Goal: Task Accomplishment & Management: Use online tool/utility

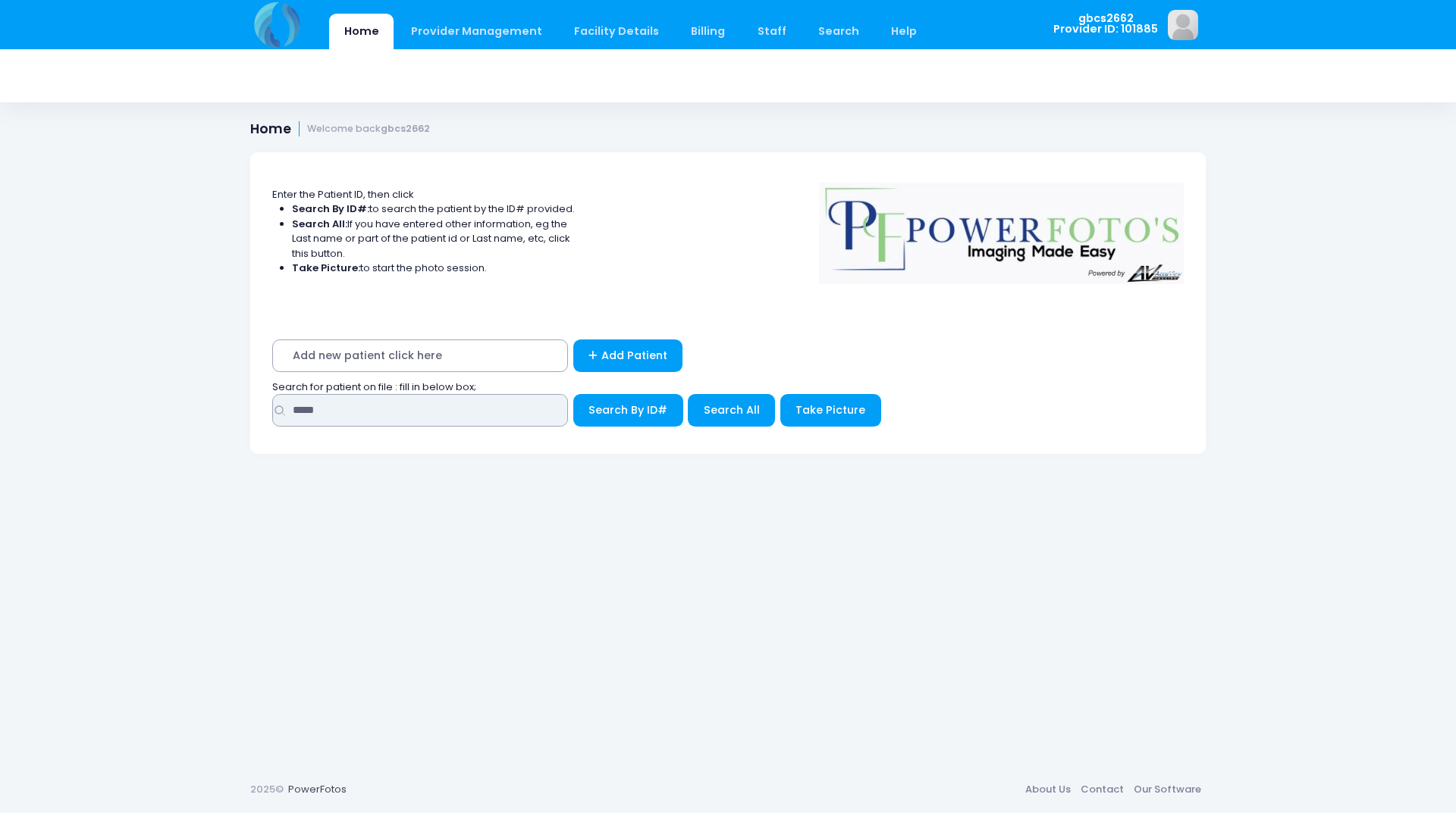
drag, startPoint x: 338, startPoint y: 412, endPoint x: 177, endPoint y: 395, distance: 161.9
click at [177, 395] on div "Home Provider Management Provider Management Add User View Users Billing" at bounding box center [728, 406] width 1456 height 813
type input "*****"
click at [573, 394] on button "Search By ID#" at bounding box center [628, 410] width 110 height 32
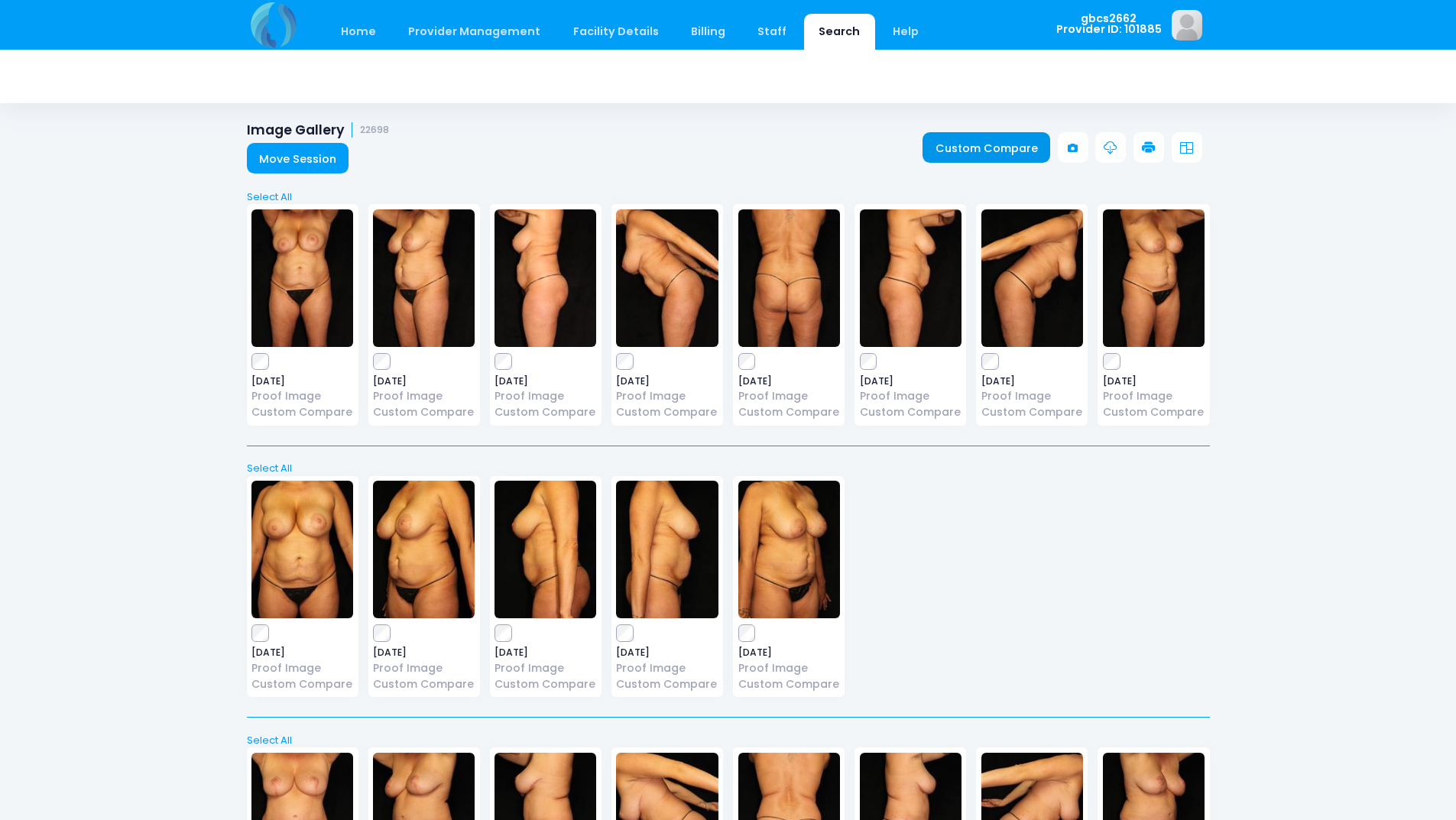
click at [950, 146] on link "Custom Compare" at bounding box center [987, 147] width 128 height 30
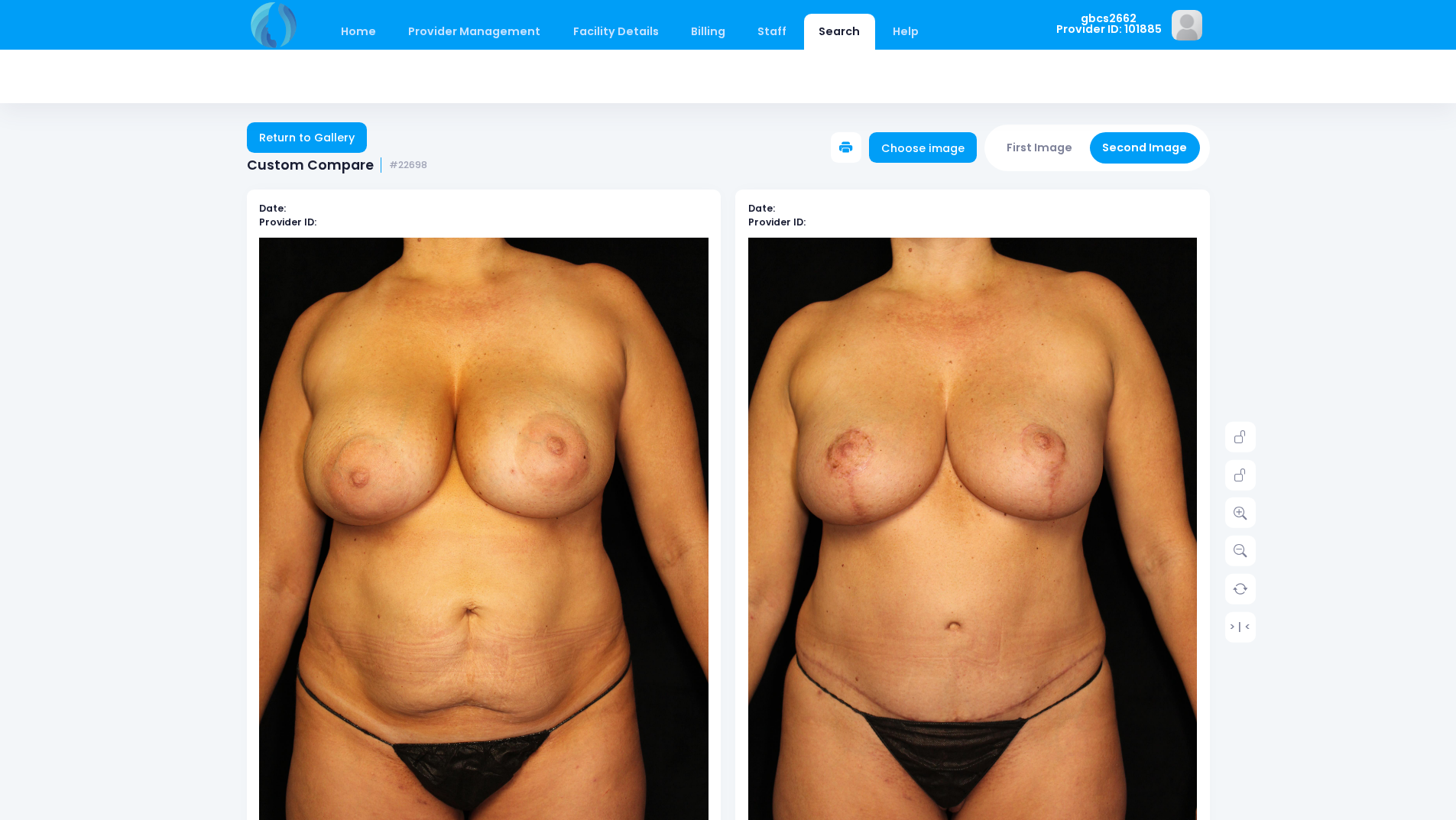
click at [861, 148] on button at bounding box center [846, 147] width 30 height 30
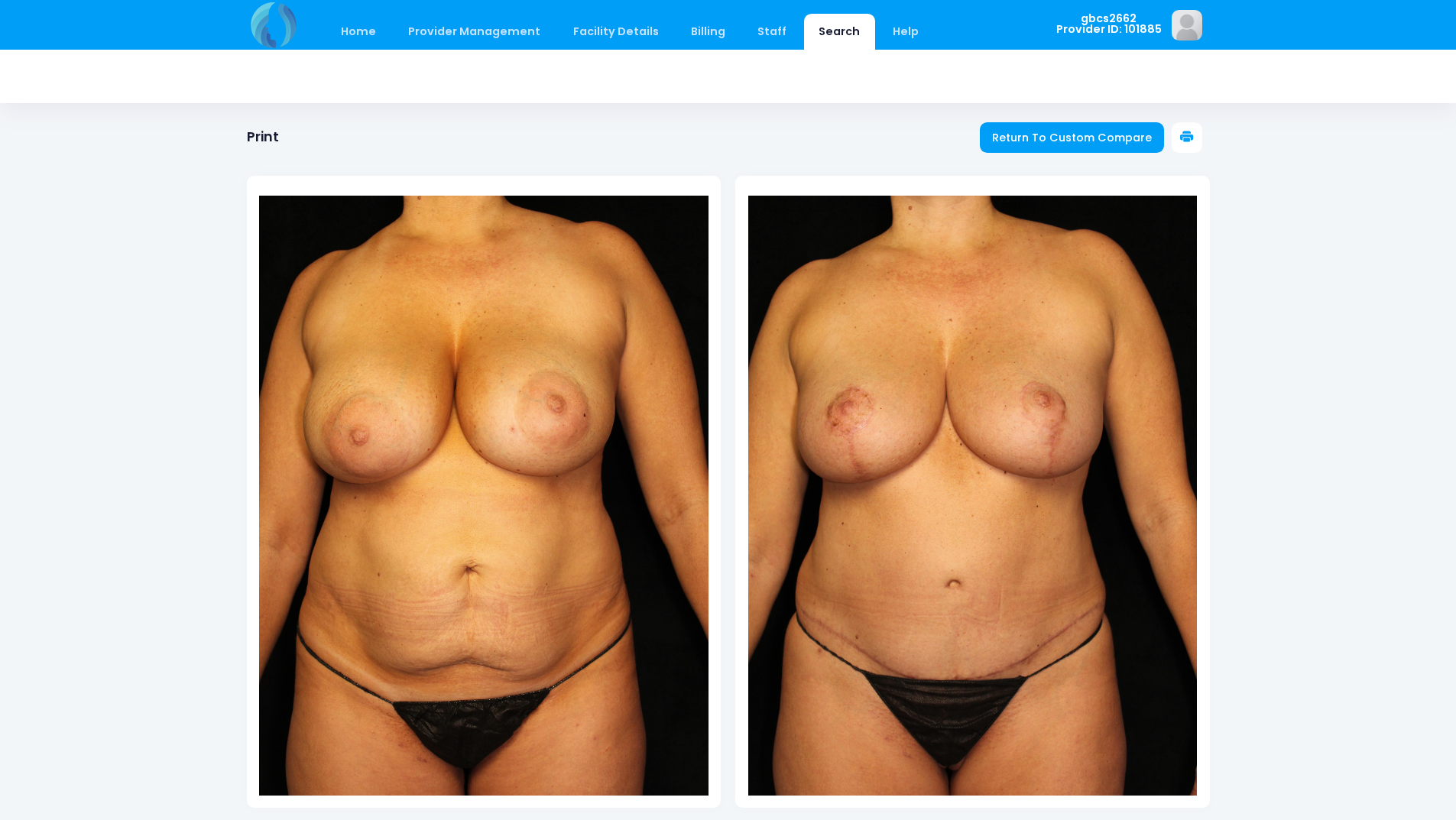
click at [1183, 136] on icon at bounding box center [1187, 137] width 14 height 14
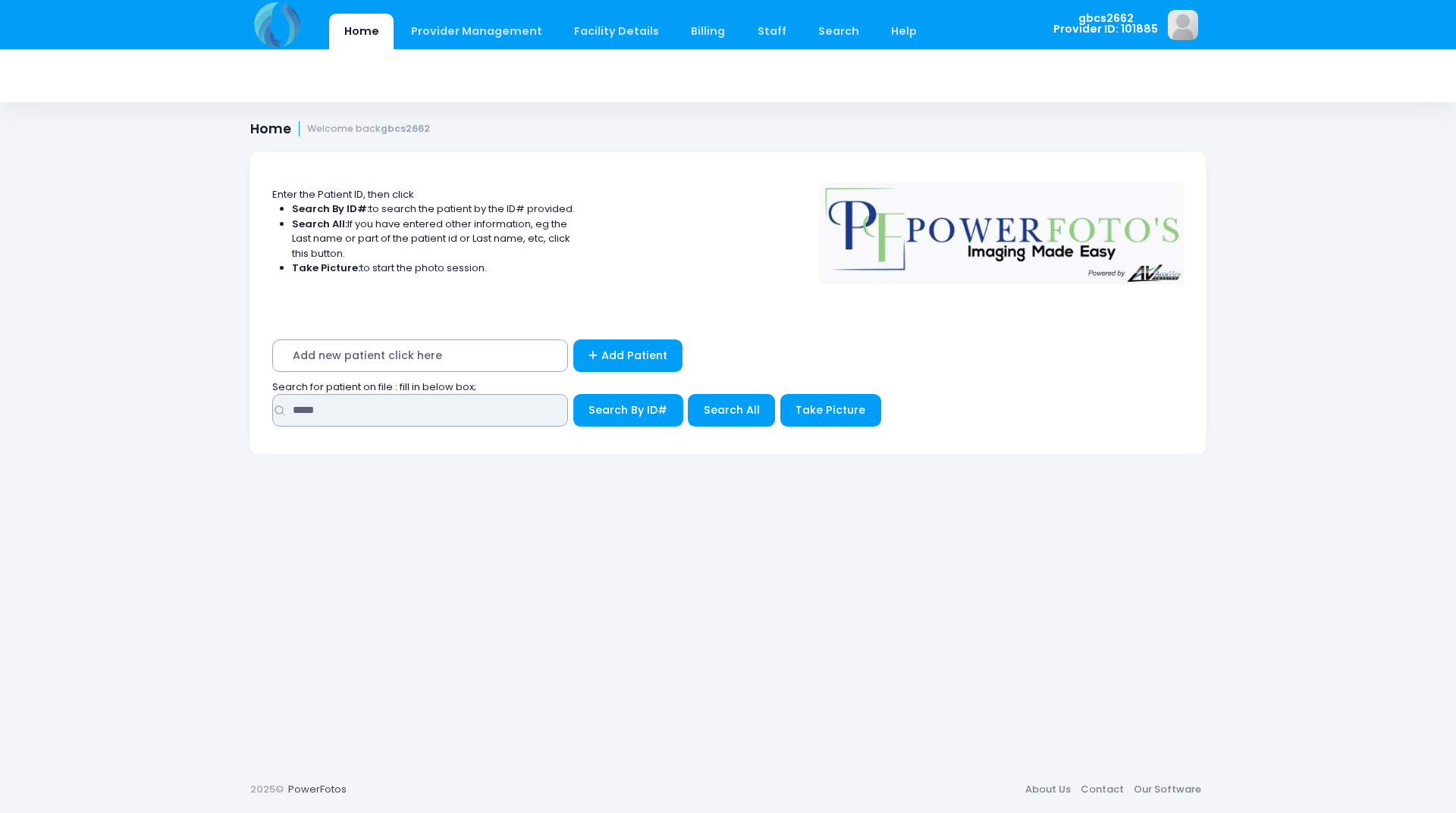
drag, startPoint x: 334, startPoint y: 410, endPoint x: 171, endPoint y: 399, distance: 163.4
click at [171, 399] on div "Home Provider Management Provider Management Add User View Users Billing" at bounding box center [728, 406] width 1456 height 813
type input "*****"
click at [573, 394] on button "Search By ID#" at bounding box center [628, 410] width 110 height 32
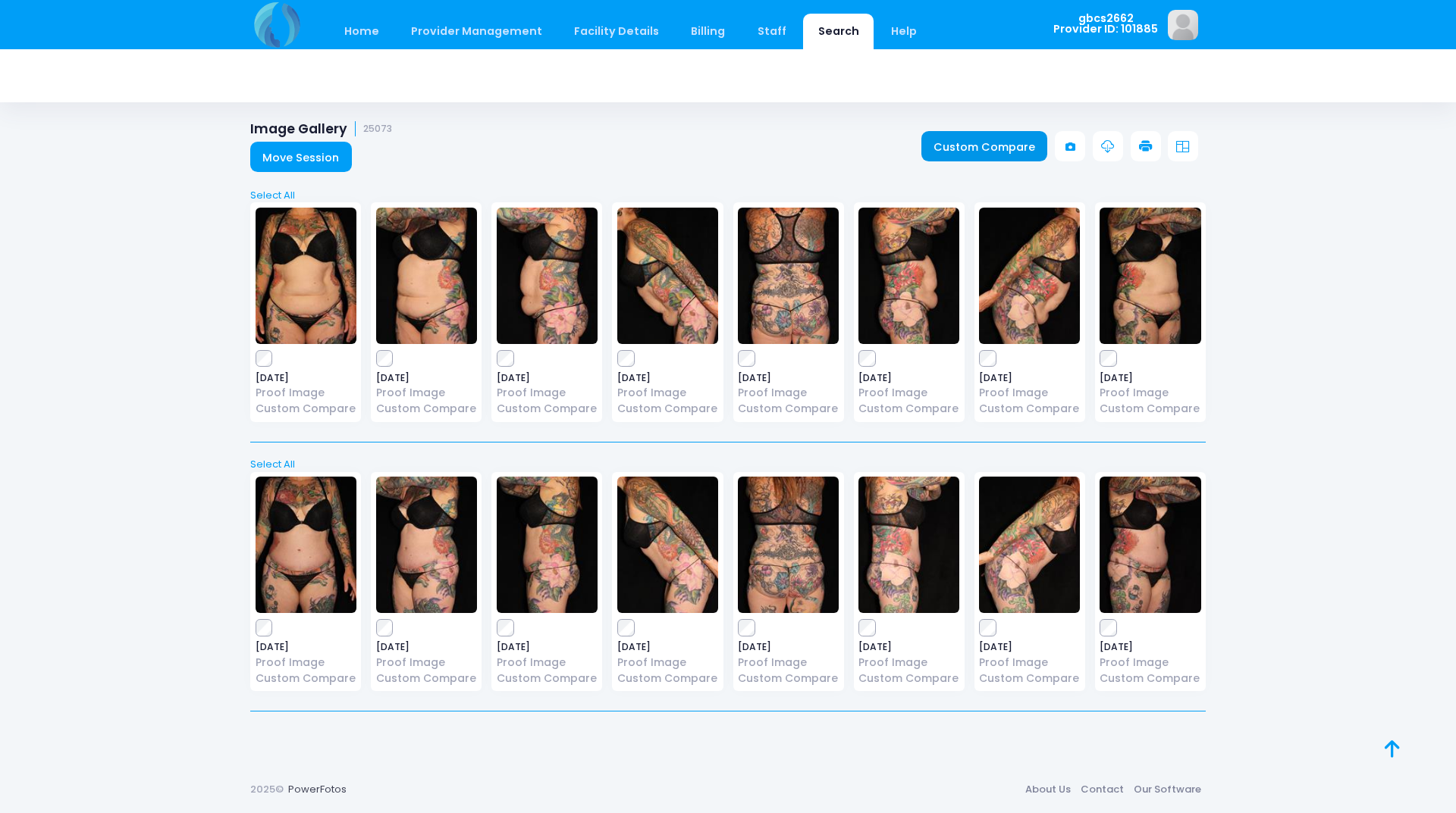
click at [943, 145] on link "Custom Compare" at bounding box center [984, 146] width 127 height 30
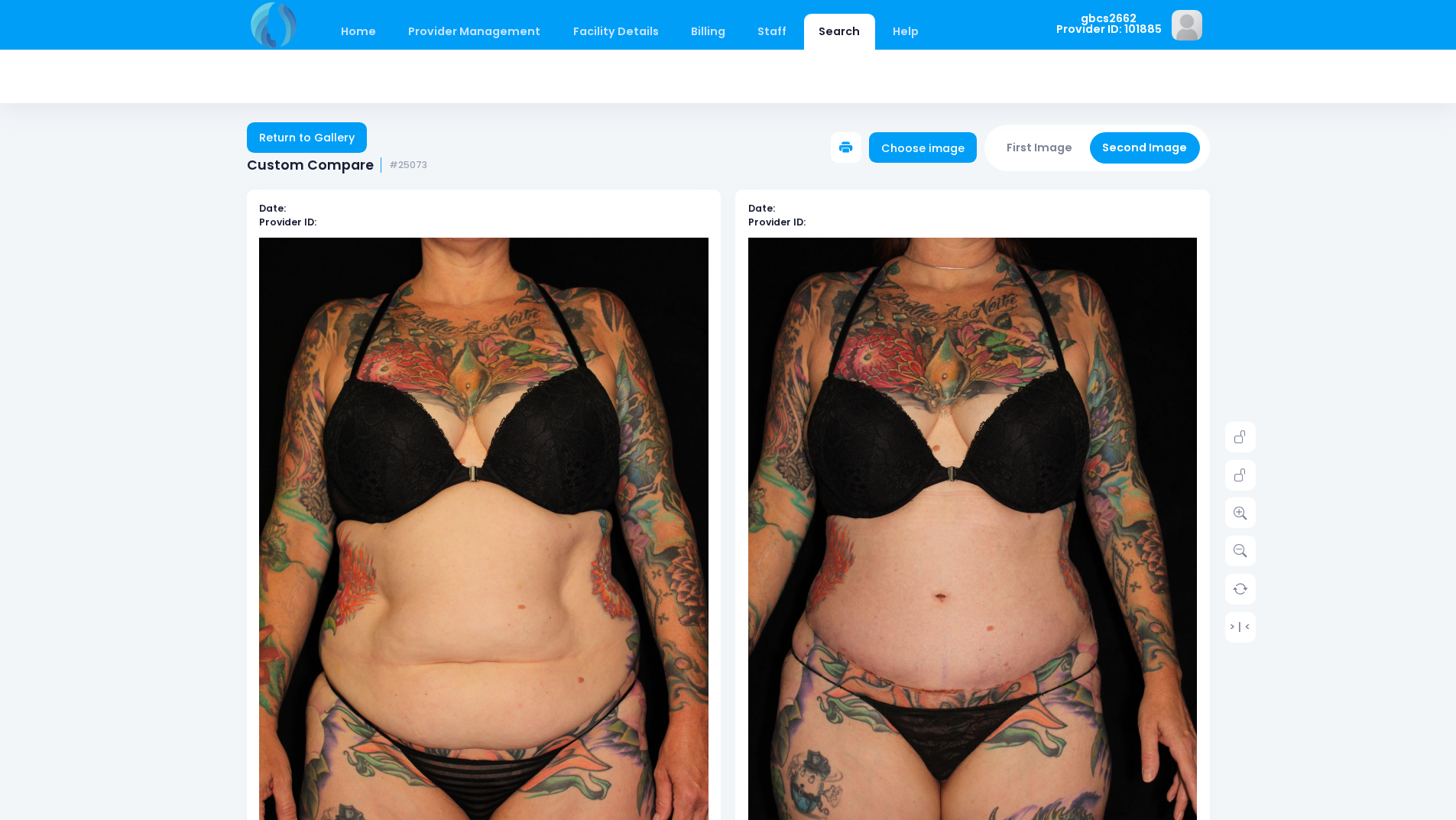
click at [852, 144] on icon at bounding box center [845, 148] width 14 height 14
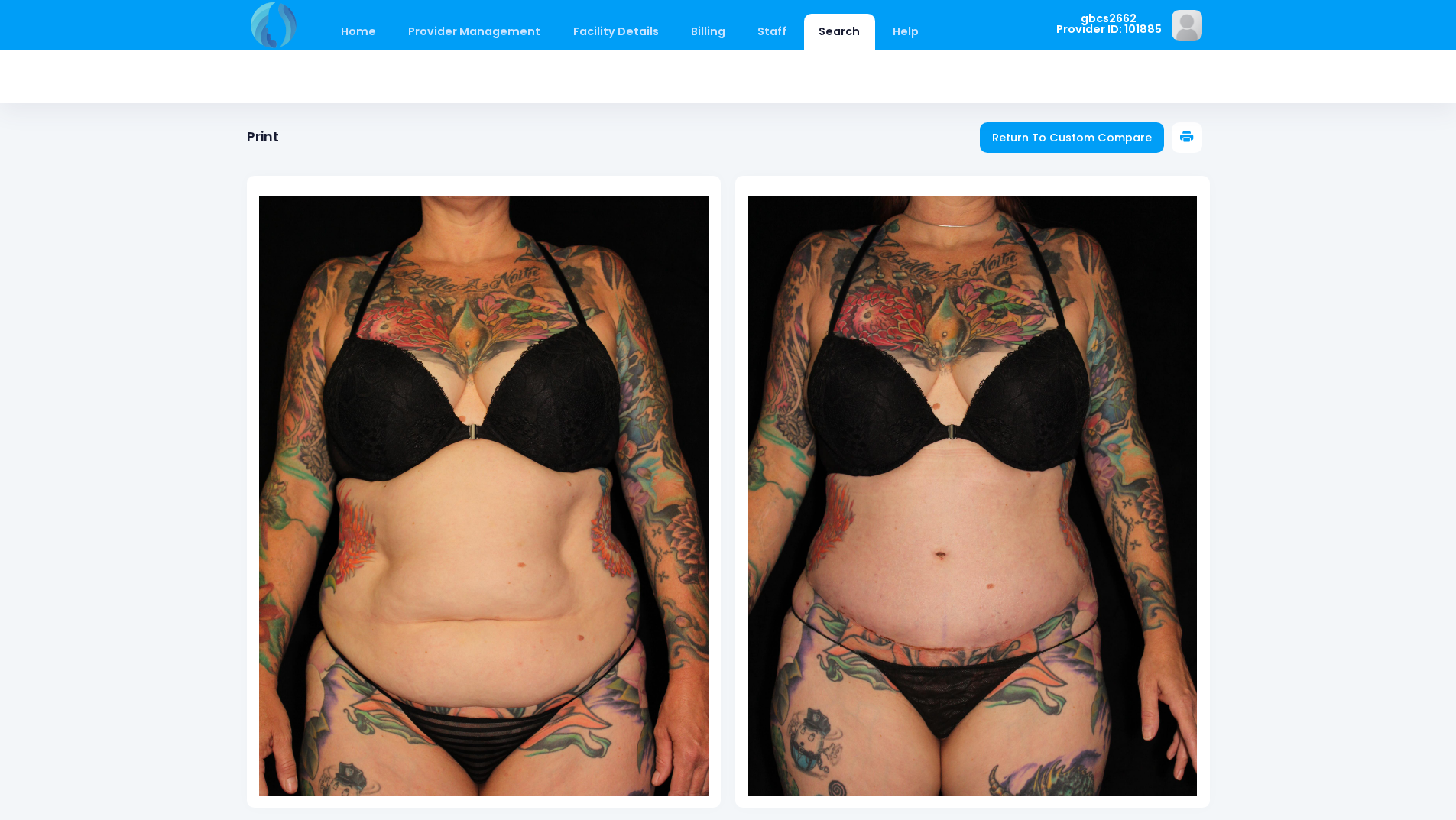
click at [1192, 134] on icon at bounding box center [1187, 137] width 14 height 14
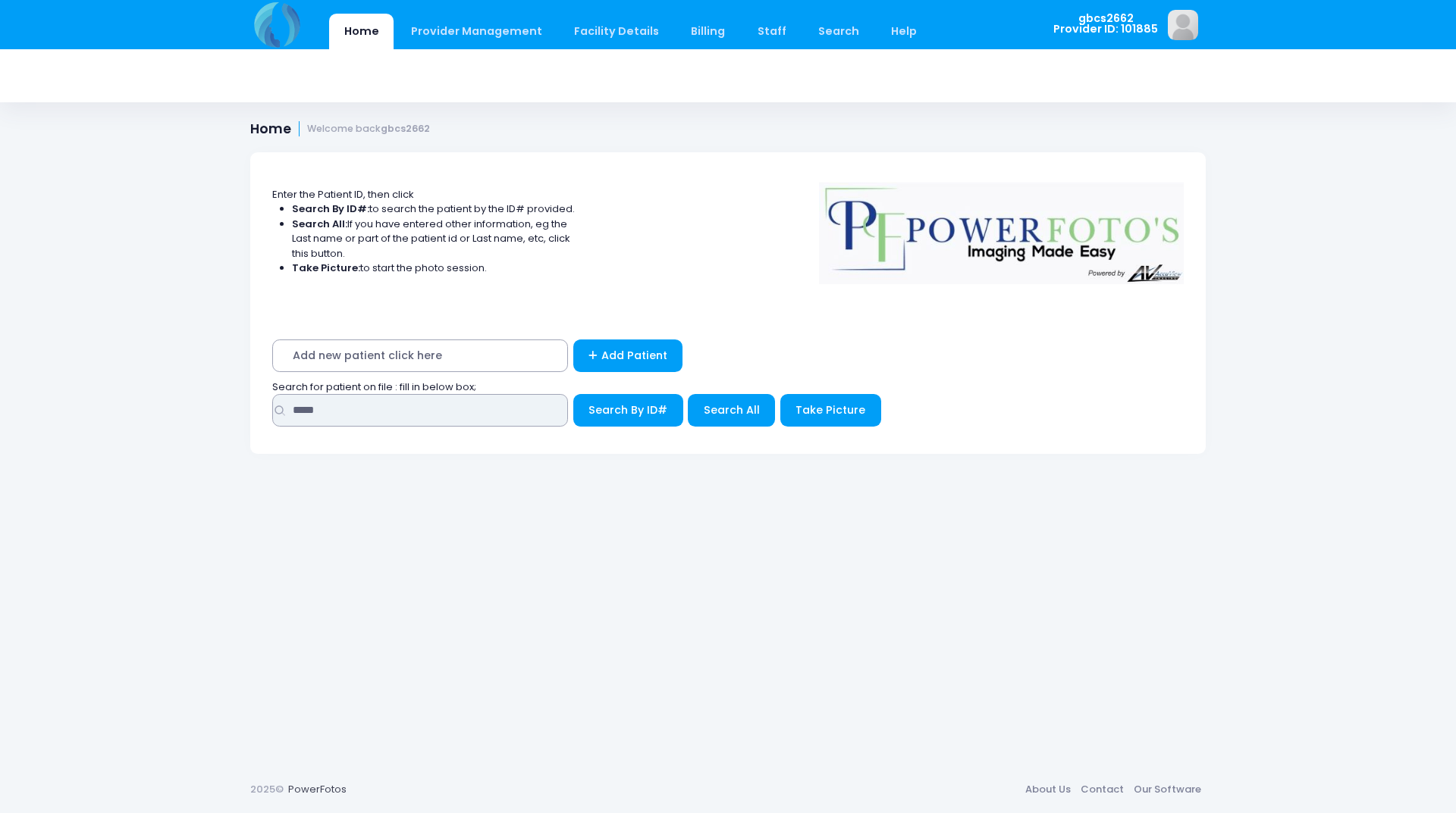
drag, startPoint x: 335, startPoint y: 404, endPoint x: 214, endPoint y: 392, distance: 121.6
click at [208, 399] on div "Home Provider Management Provider Management Add User View Users Billing" at bounding box center [728, 406] width 1456 height 813
type input "*****"
click at [573, 394] on button "Search By ID#" at bounding box center [628, 410] width 110 height 32
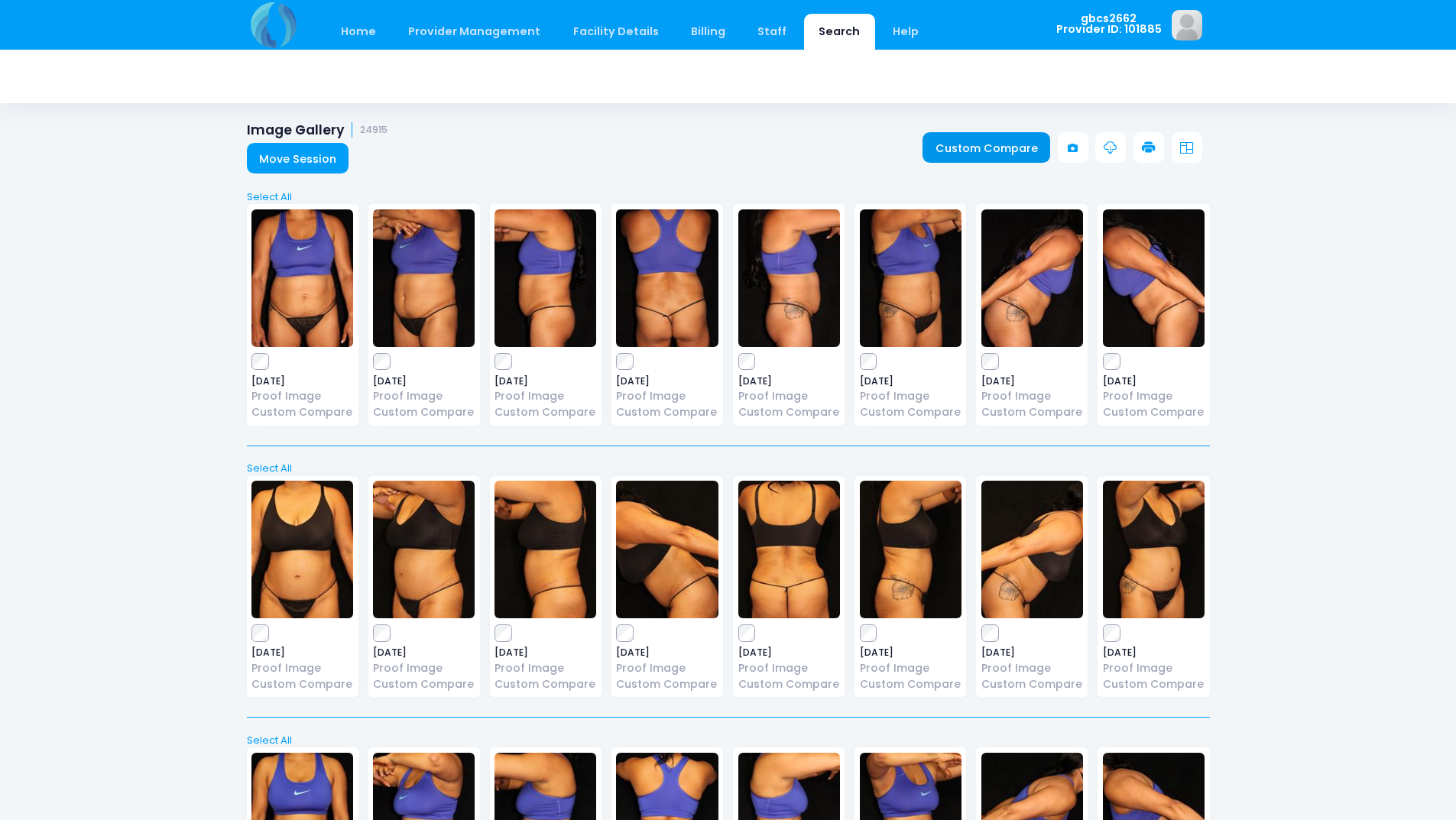
click at [995, 150] on link "Custom Compare" at bounding box center [987, 147] width 128 height 30
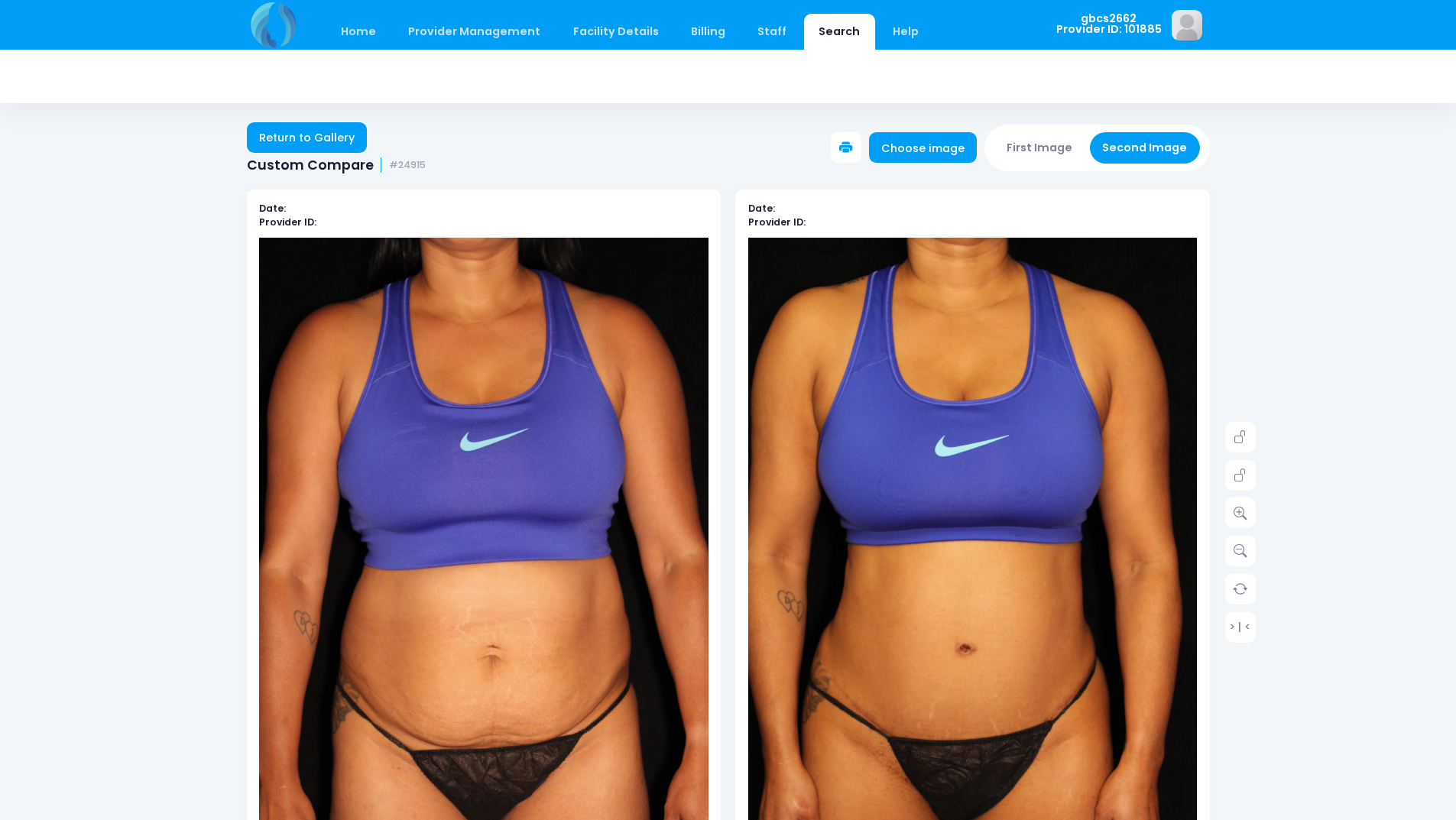
click at [861, 147] on button at bounding box center [846, 147] width 30 height 30
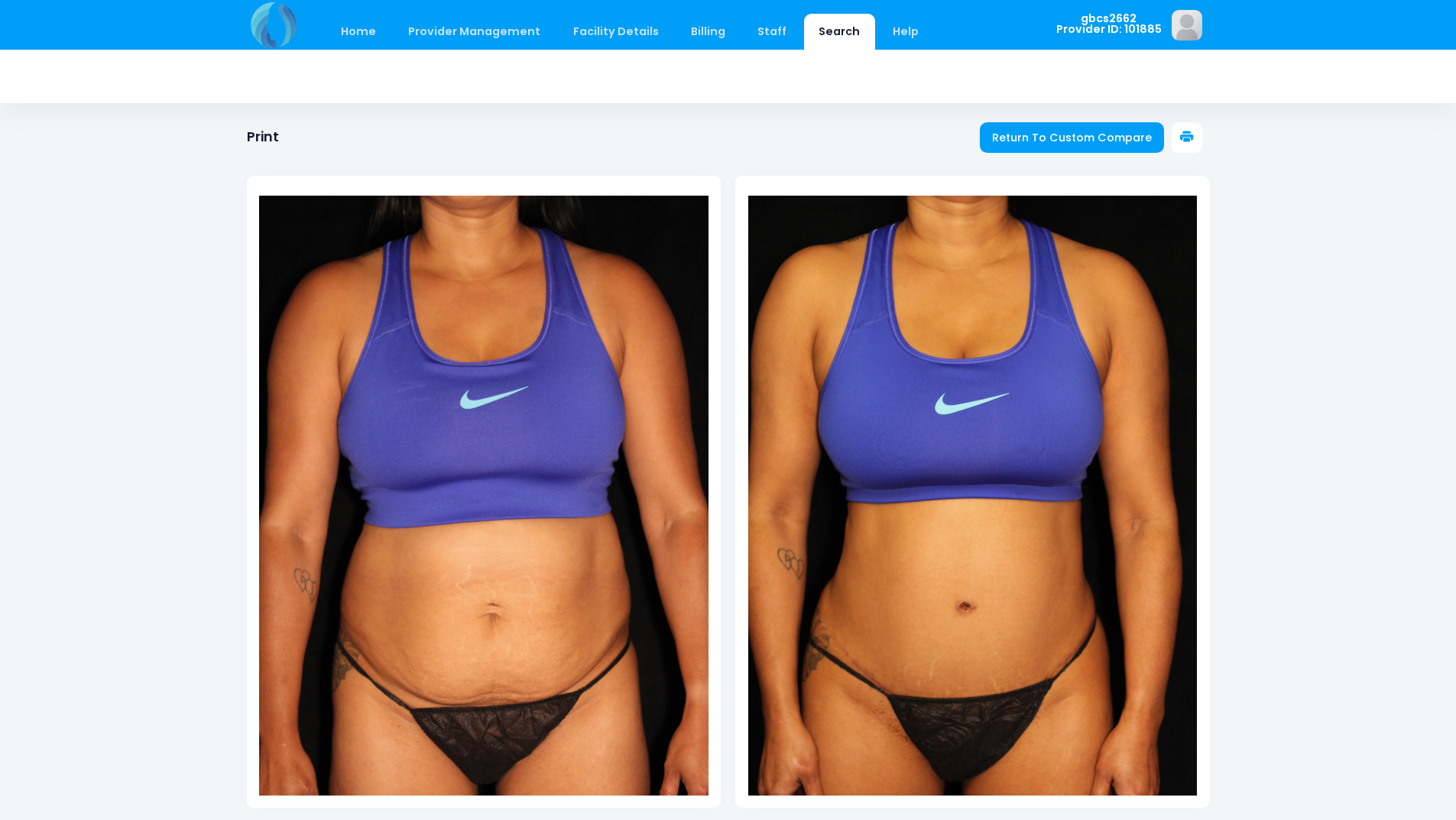
click at [1181, 139] on icon at bounding box center [1187, 137] width 14 height 14
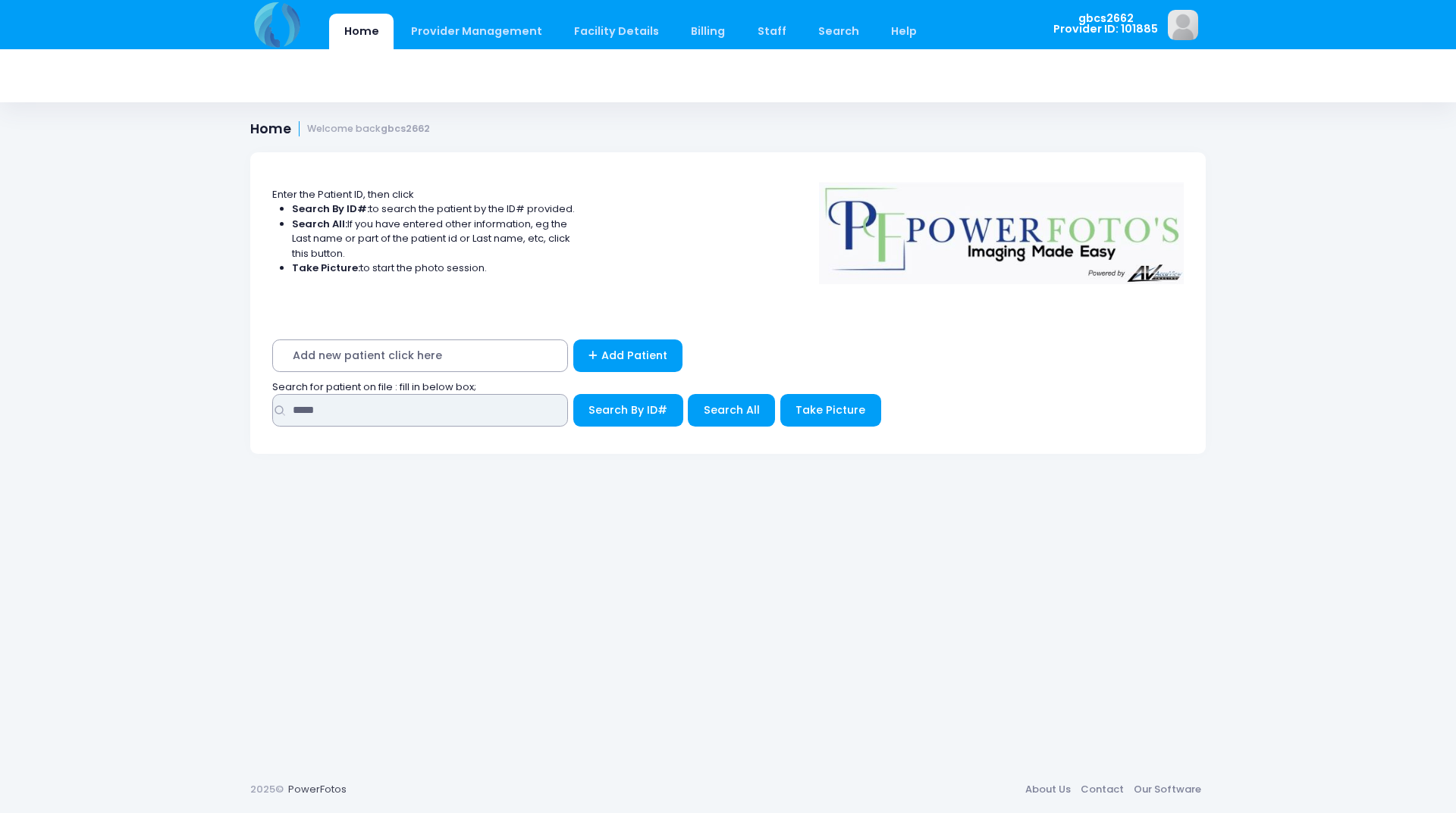
drag, startPoint x: 359, startPoint y: 414, endPoint x: 105, endPoint y: 379, distance: 256.4
click at [113, 379] on div "Home Provider Management Provider Management Add User View Users Billing" at bounding box center [728, 406] width 1456 height 813
type input "*****"
click at [573, 394] on button "Search By ID#" at bounding box center [628, 410] width 110 height 32
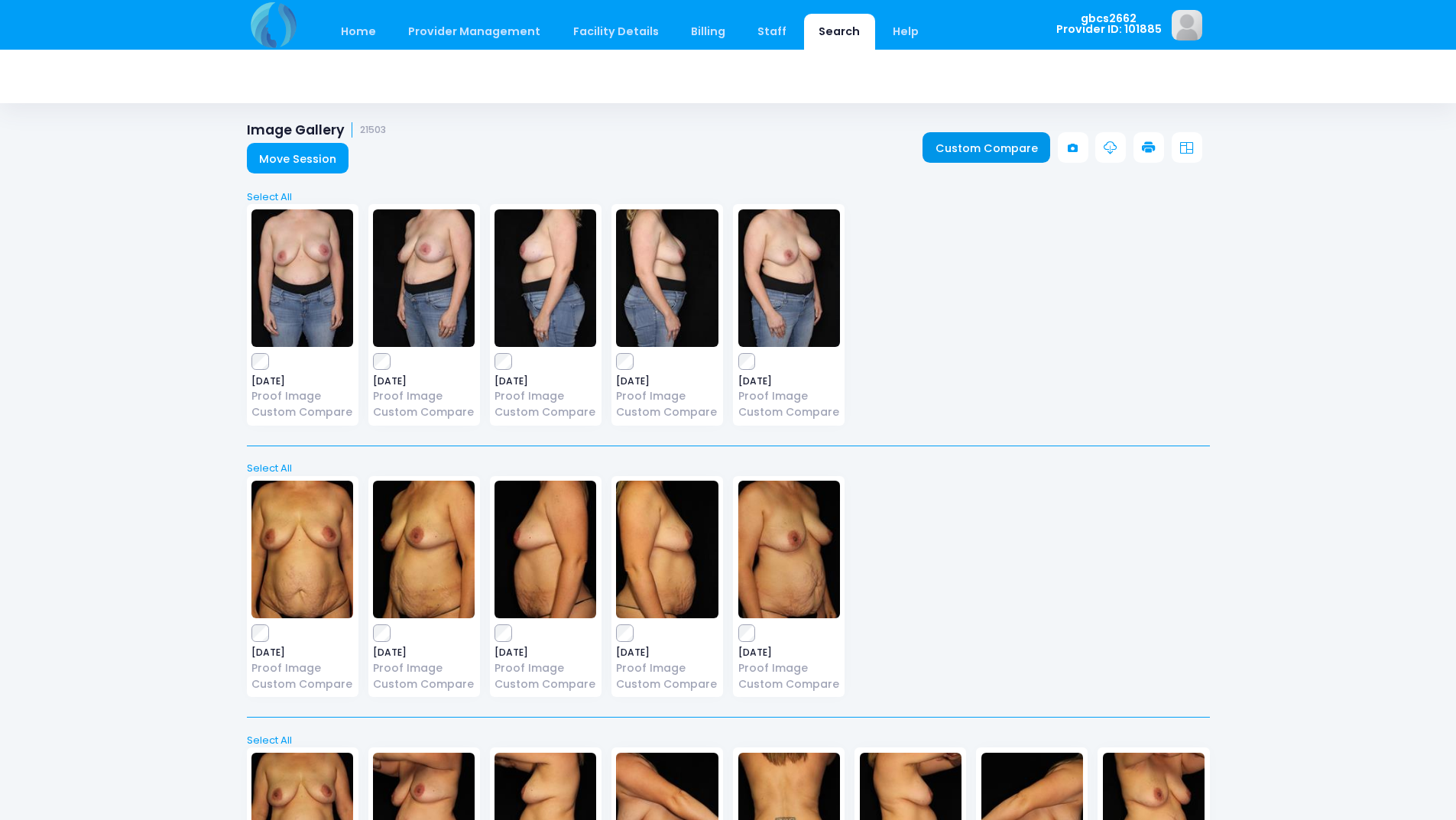
click at [962, 148] on link "Custom Compare" at bounding box center [987, 147] width 128 height 30
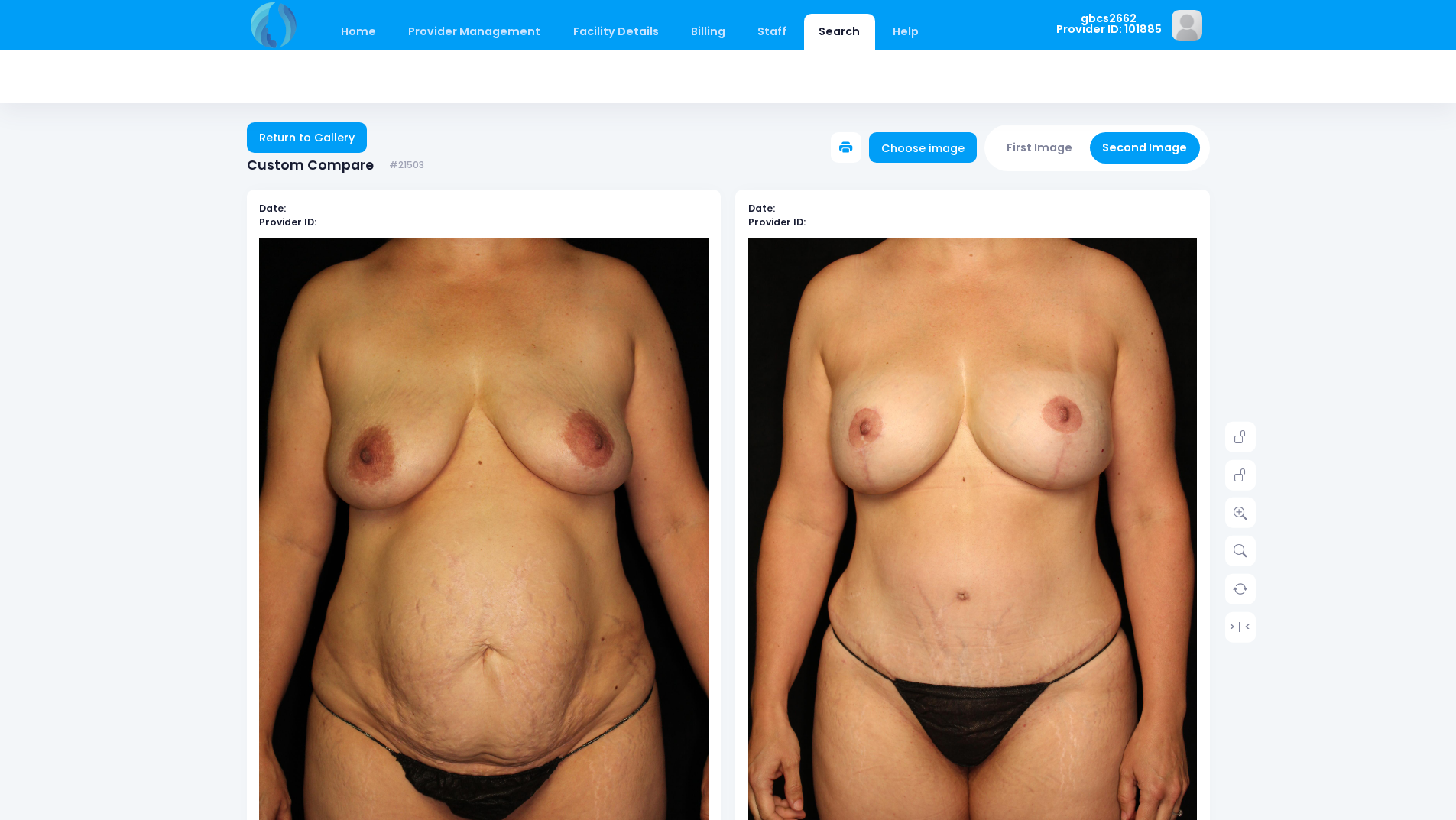
click at [861, 141] on button at bounding box center [846, 147] width 30 height 30
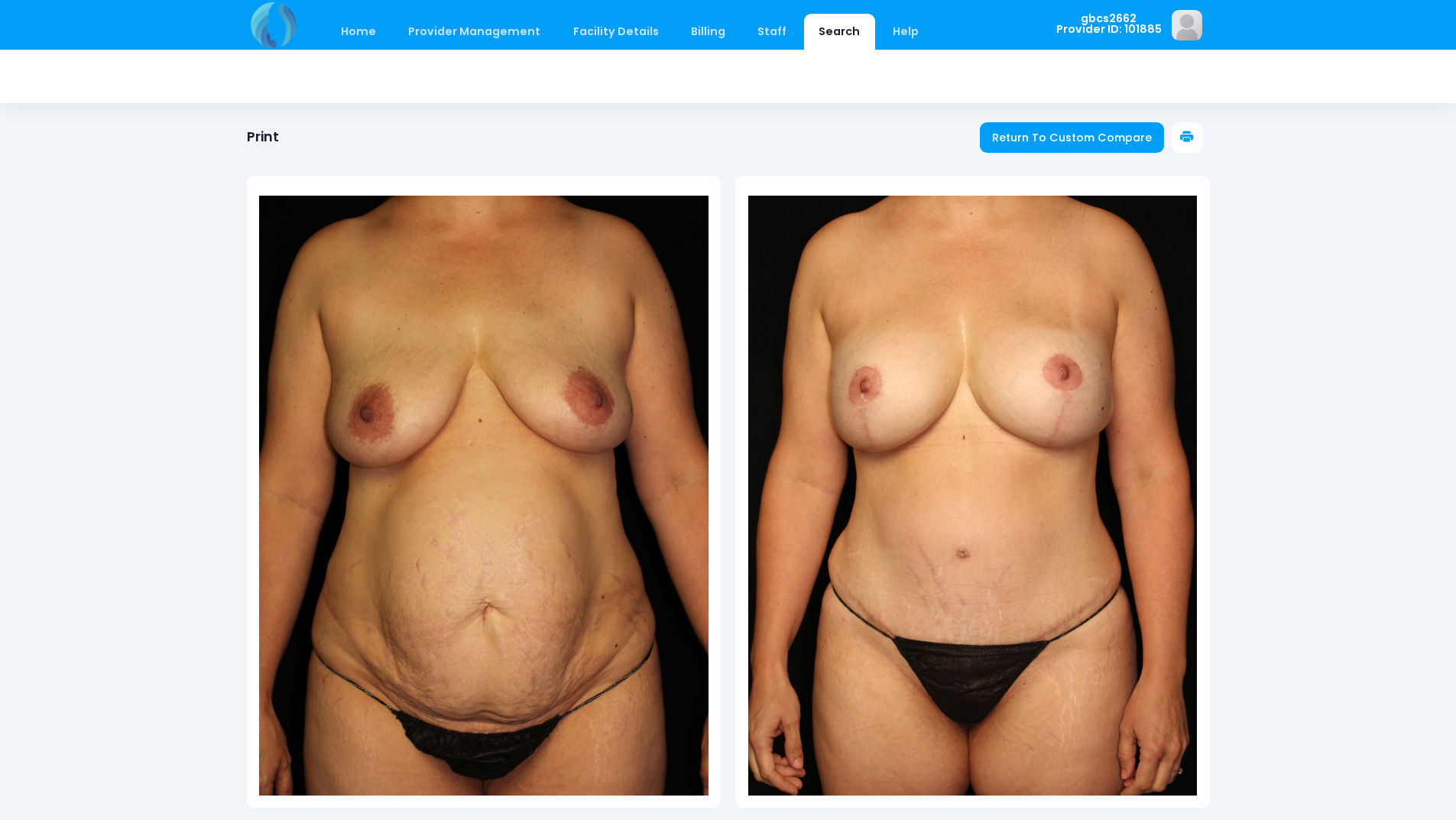
click at [1193, 136] on icon at bounding box center [1187, 137] width 14 height 14
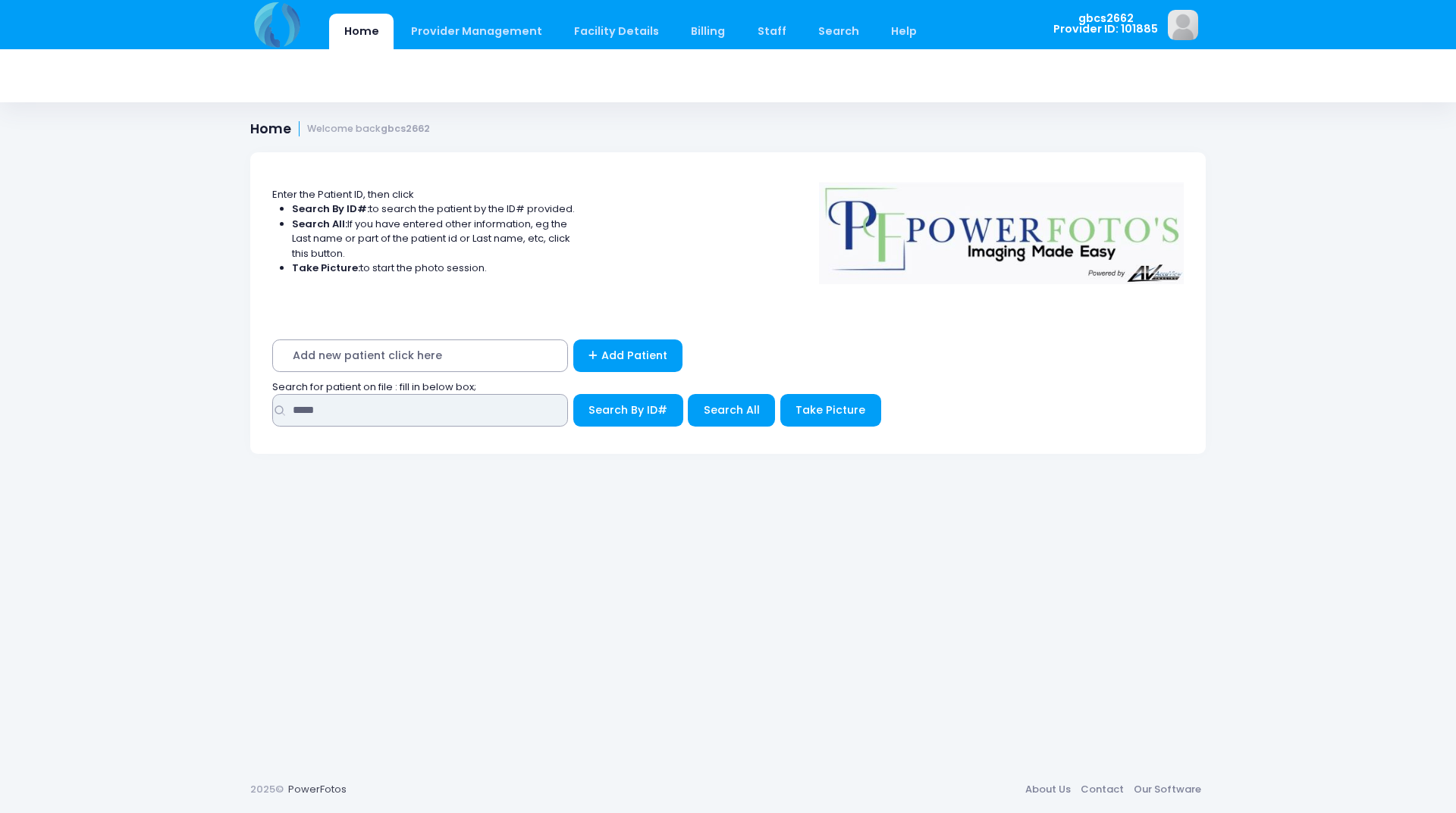
drag, startPoint x: 331, startPoint y: 422, endPoint x: 197, endPoint y: 410, distance: 134.5
click at [197, 410] on div "Home Provider Management Provider Management Add User View Users Billing" at bounding box center [728, 406] width 1456 height 813
type input "*****"
click at [573, 394] on button "Search By ID#" at bounding box center [628, 410] width 110 height 32
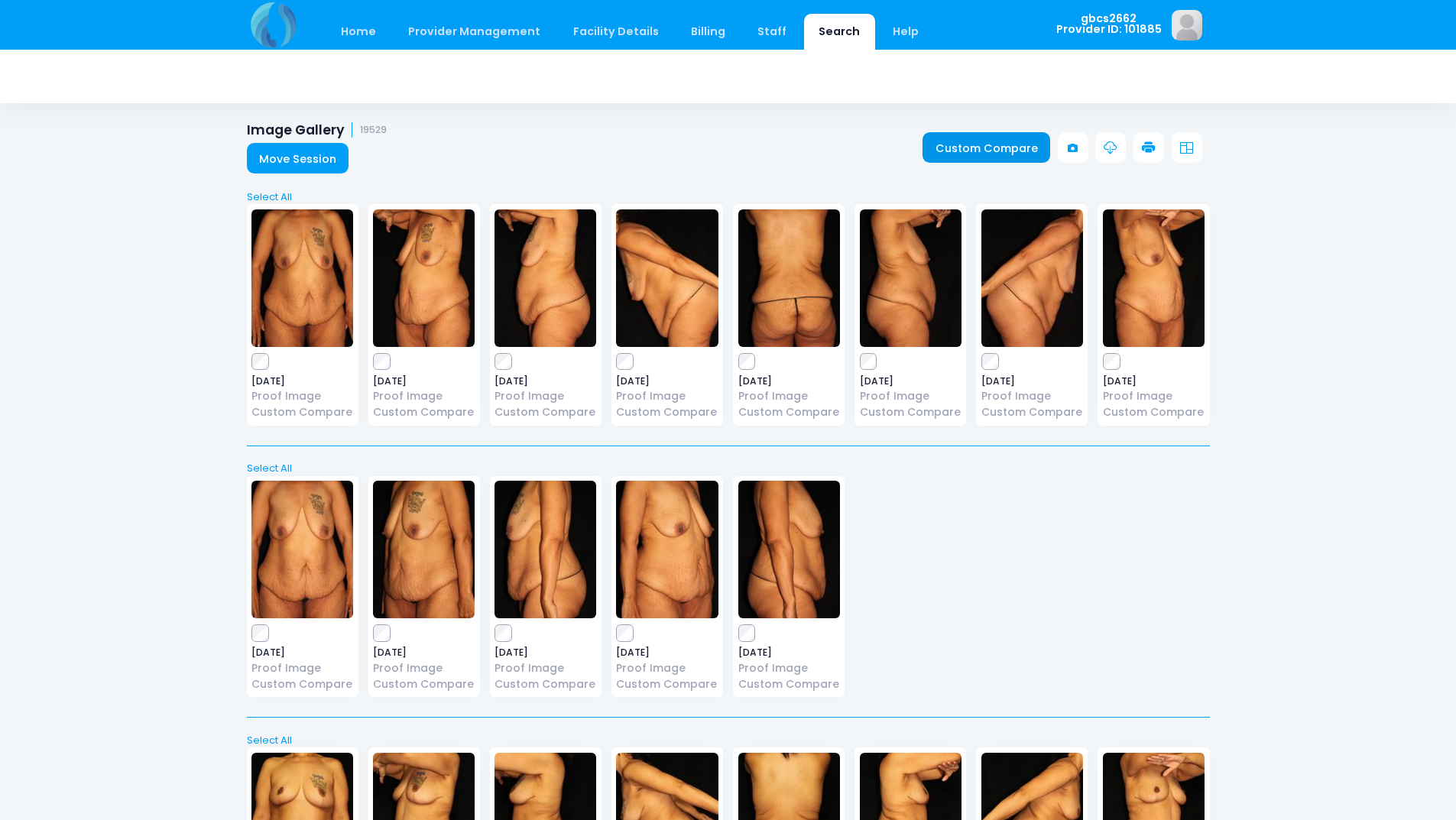
click at [973, 153] on link "Custom Compare" at bounding box center [987, 147] width 128 height 30
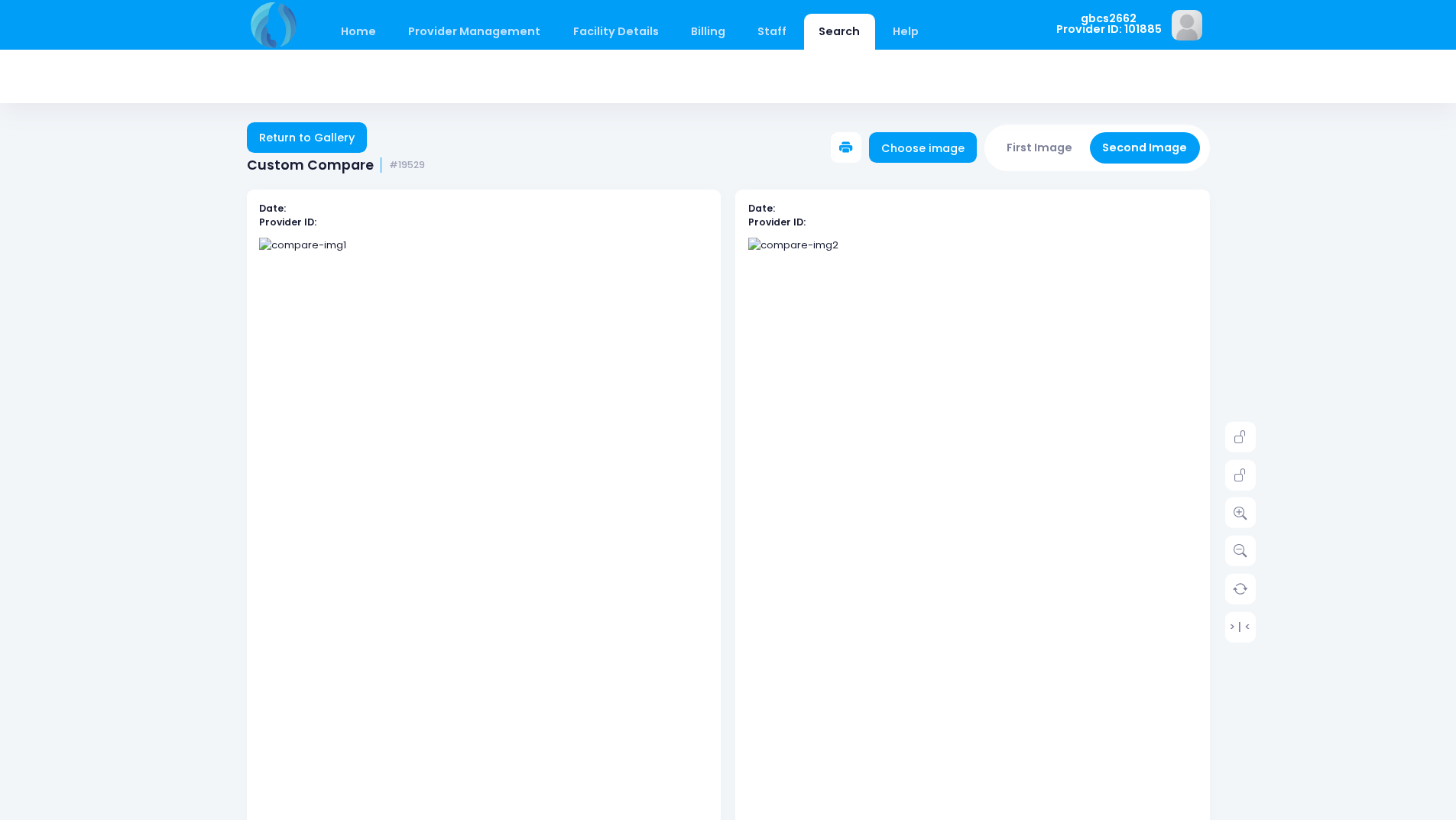
click at [853, 146] on icon at bounding box center [845, 148] width 14 height 14
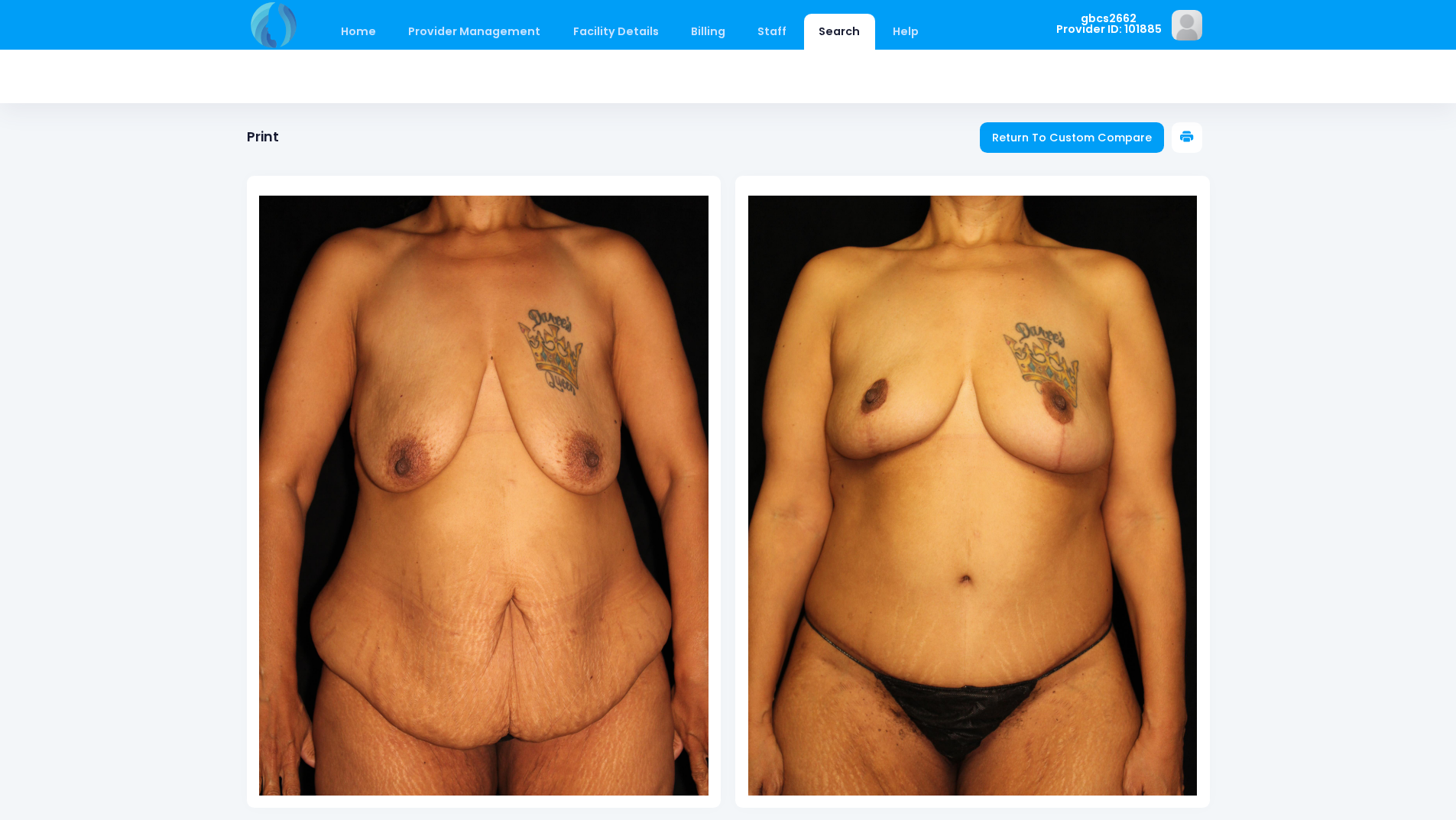
click at [1188, 133] on icon at bounding box center [1187, 137] width 14 height 14
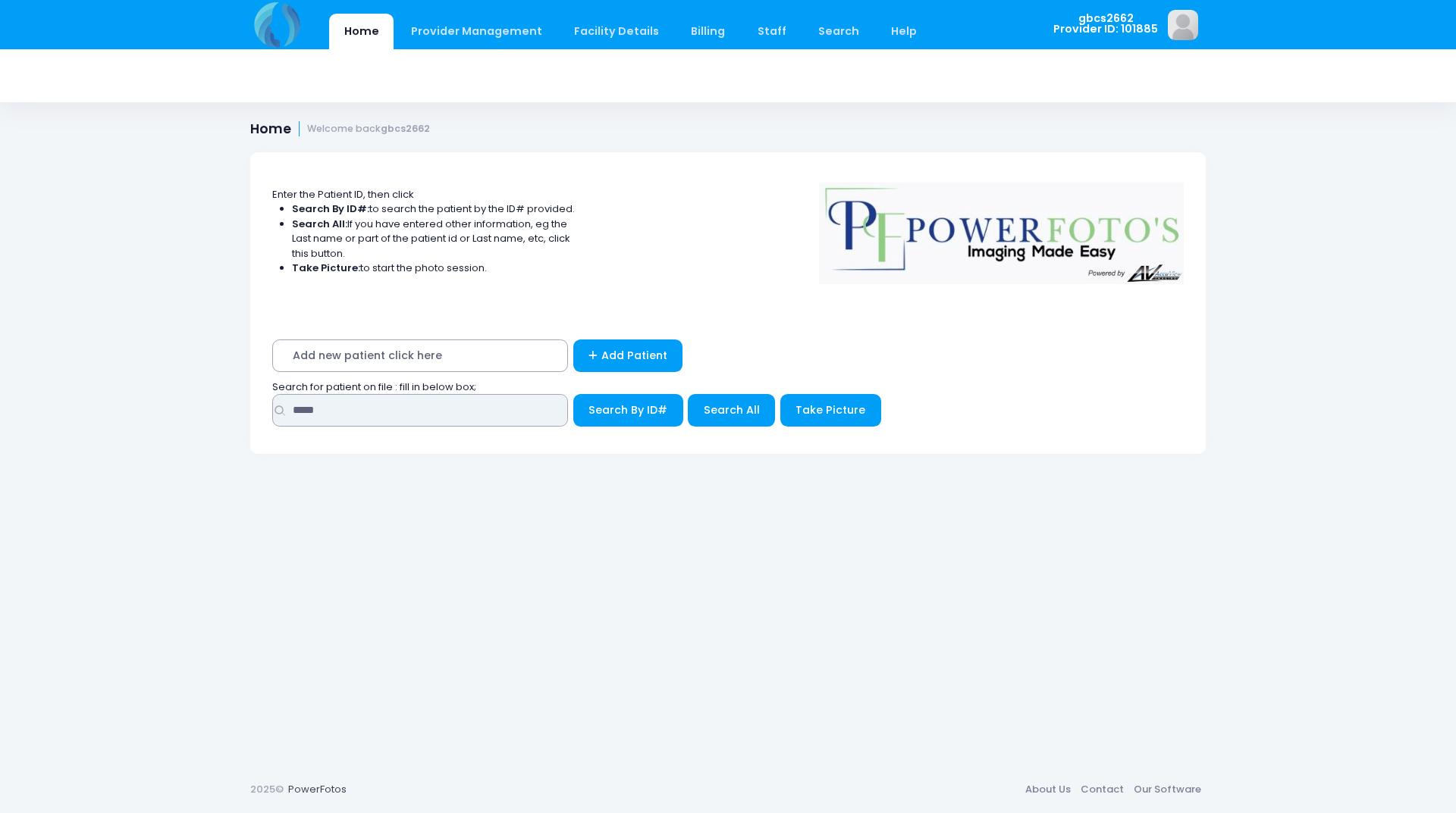
drag, startPoint x: 338, startPoint y: 411, endPoint x: 162, endPoint y: 404, distance: 176.1
click at [162, 405] on div "Home Provider Management Provider Management Add User View Users Billing" at bounding box center [728, 406] width 1456 height 813
type input "*****"
click at [573, 394] on button "Search By ID#" at bounding box center [628, 410] width 110 height 32
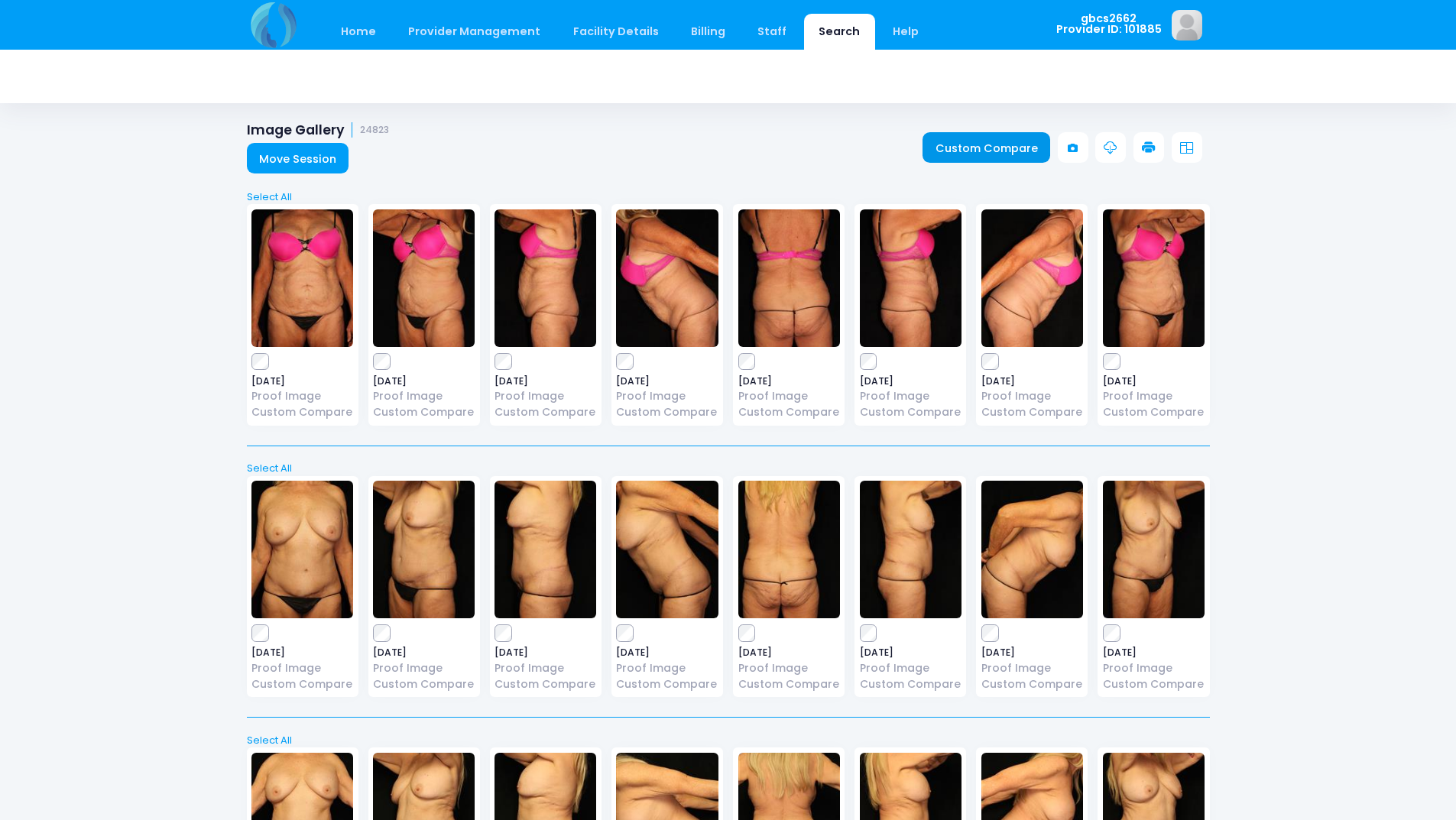
click at [950, 149] on link "Custom Compare" at bounding box center [987, 147] width 128 height 30
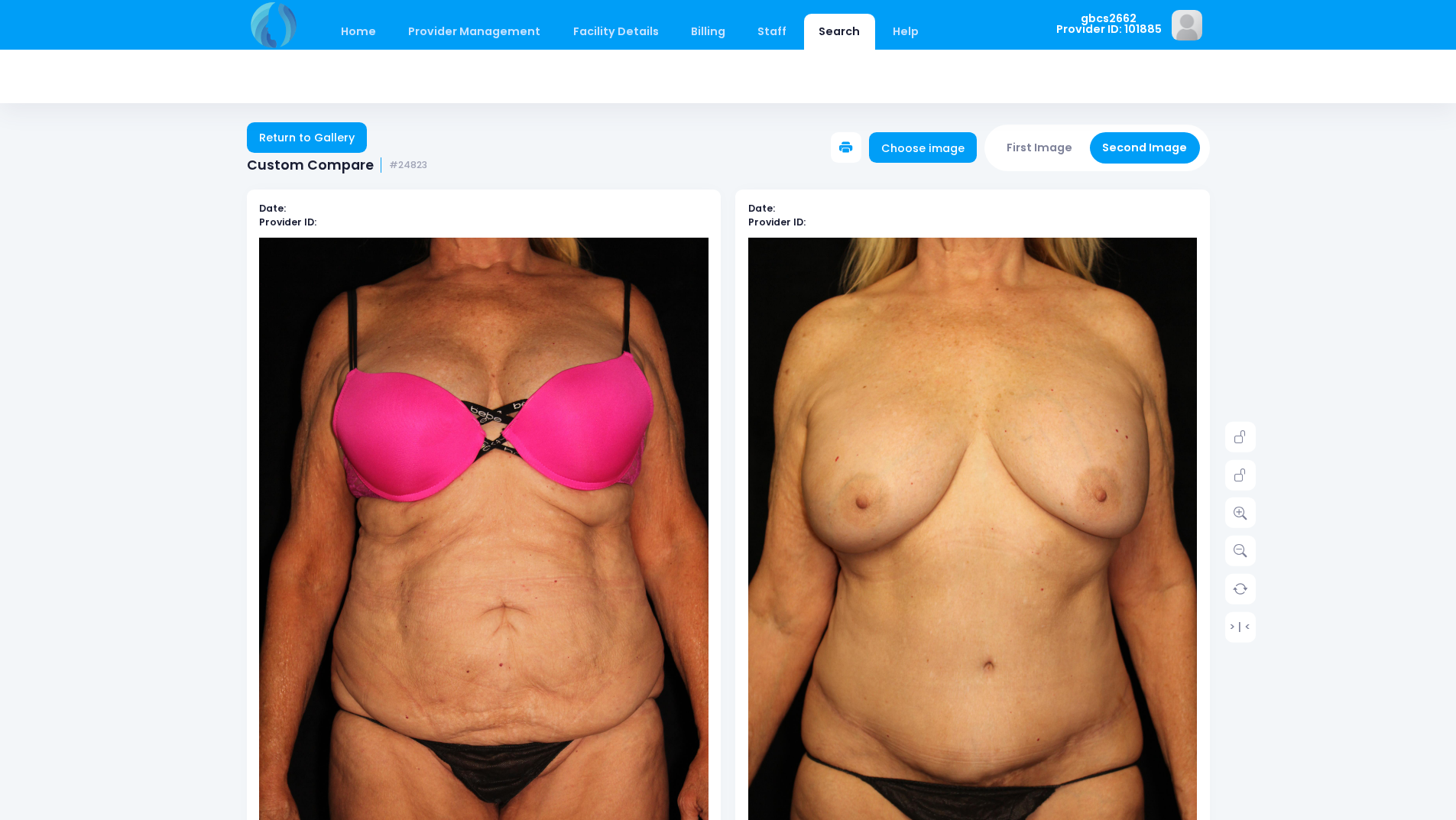
click at [853, 145] on icon at bounding box center [845, 148] width 14 height 14
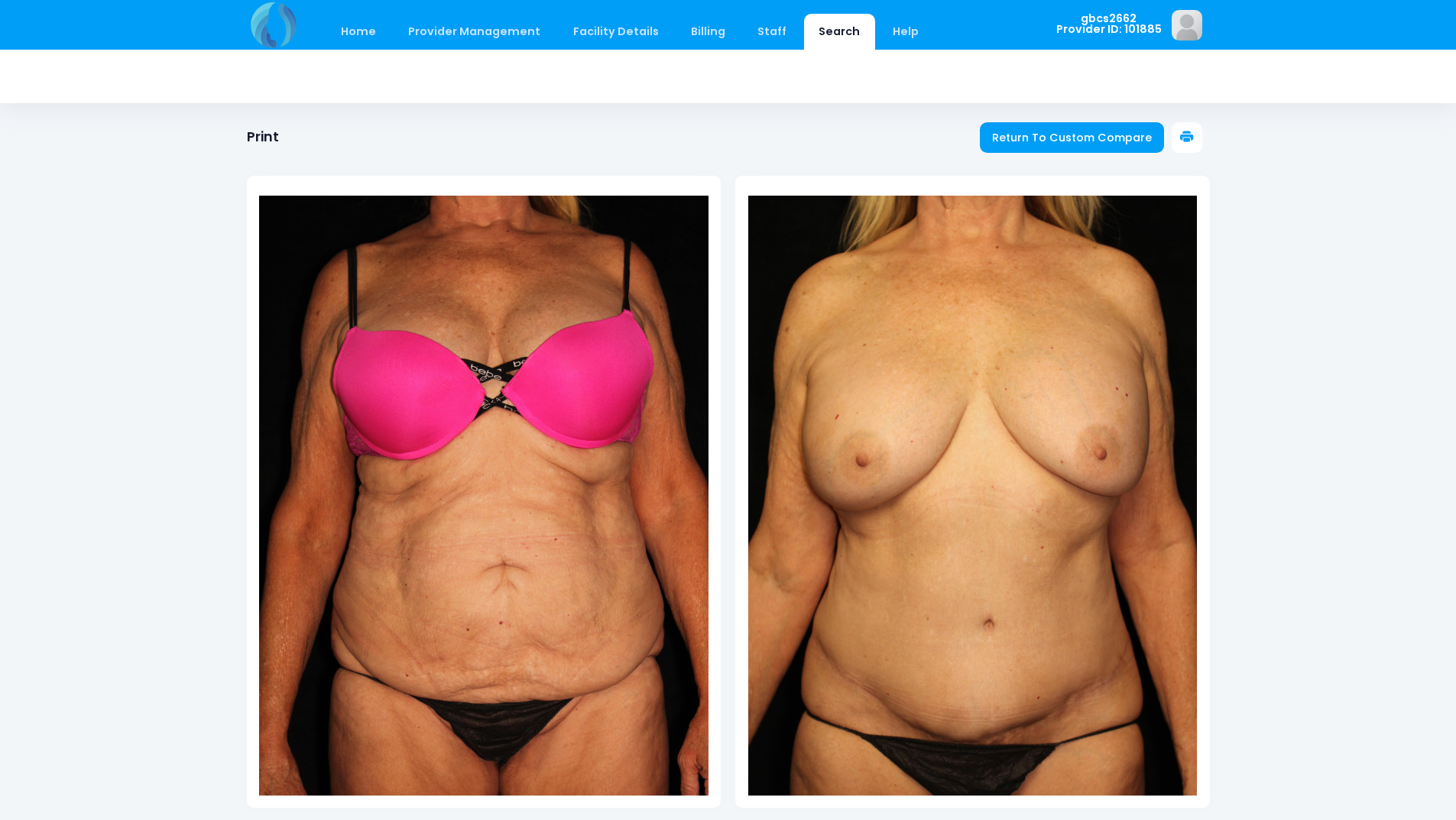
click at [1192, 137] on icon at bounding box center [1187, 137] width 14 height 14
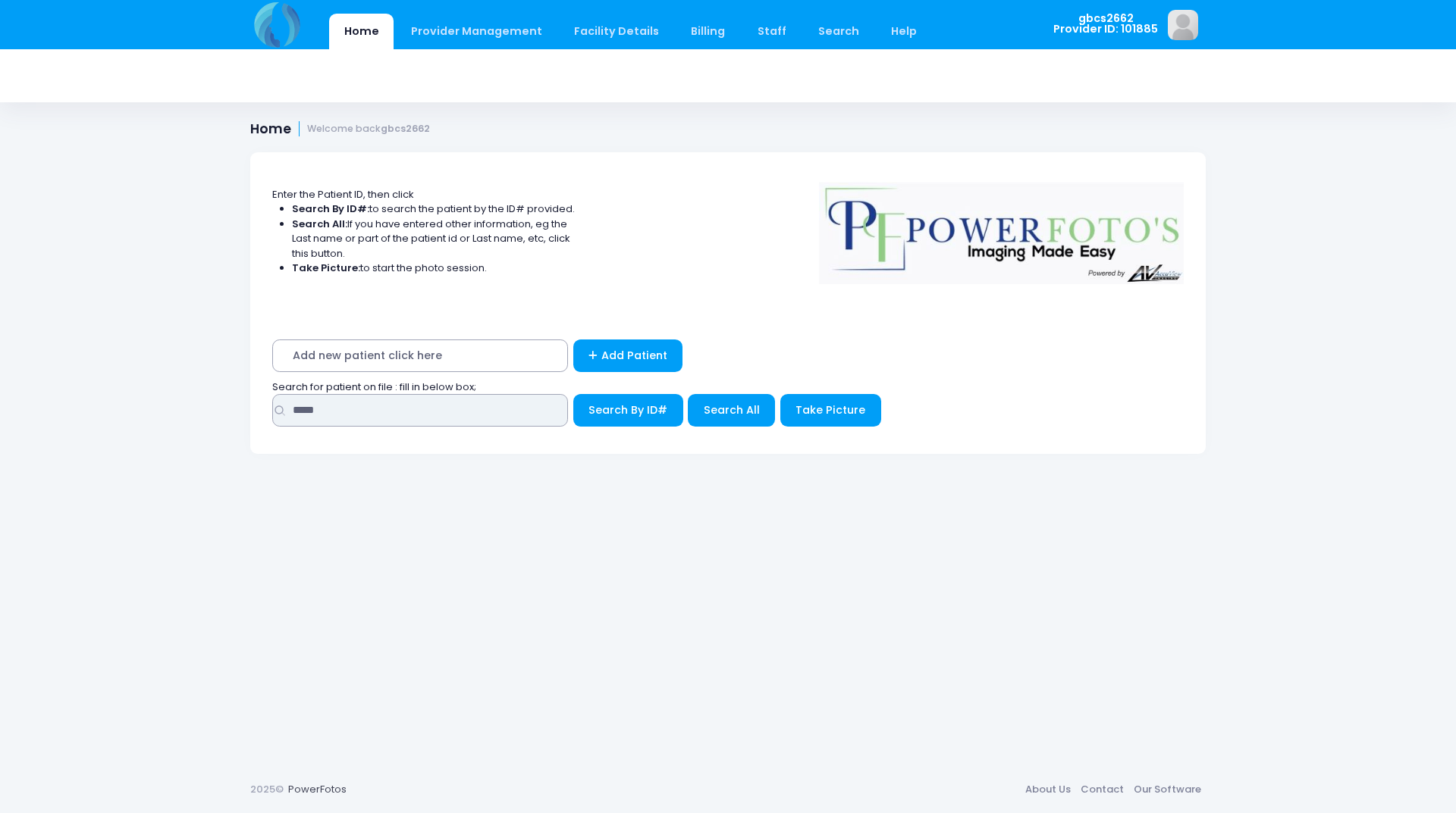
drag, startPoint x: 346, startPoint y: 418, endPoint x: 141, endPoint y: 399, distance: 205.9
click at [141, 399] on div "Home Provider Management Provider Management Add User View Users Billing" at bounding box center [728, 406] width 1456 height 813
type input "*****"
click at [573, 394] on button "Search By ID#" at bounding box center [628, 410] width 110 height 32
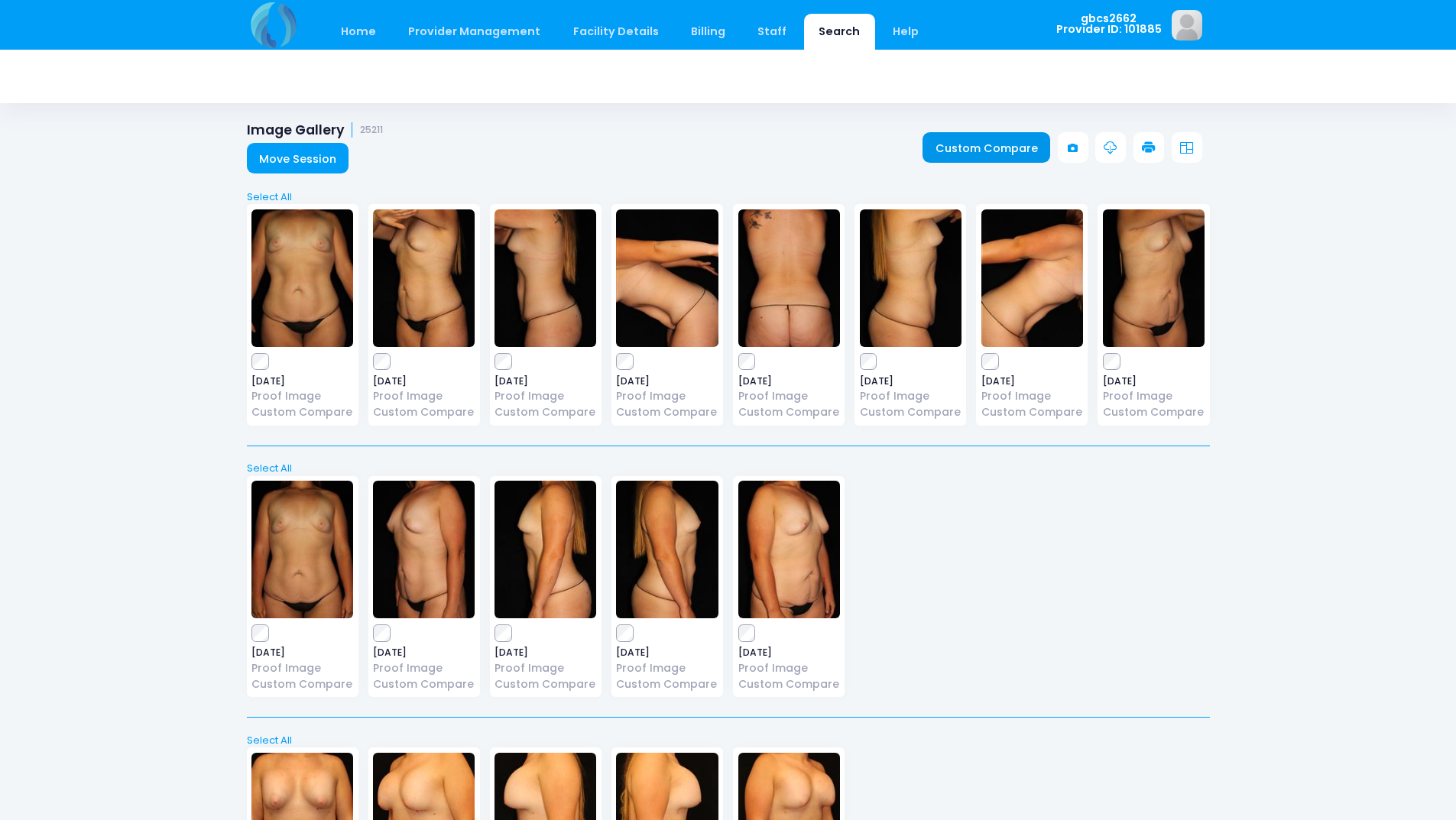
click at [992, 137] on link "Custom Compare" at bounding box center [987, 147] width 128 height 30
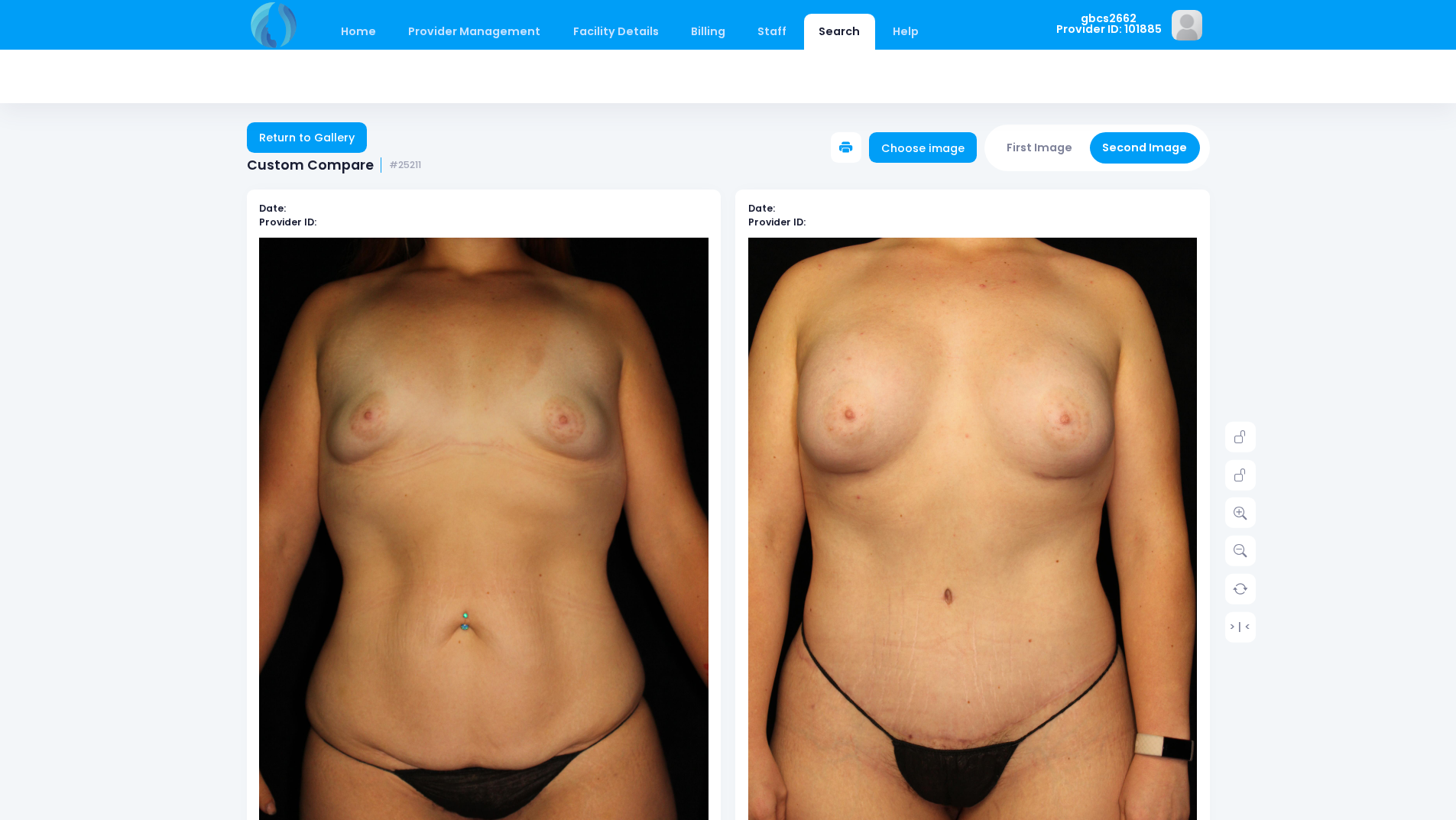
click at [853, 149] on icon at bounding box center [845, 148] width 14 height 14
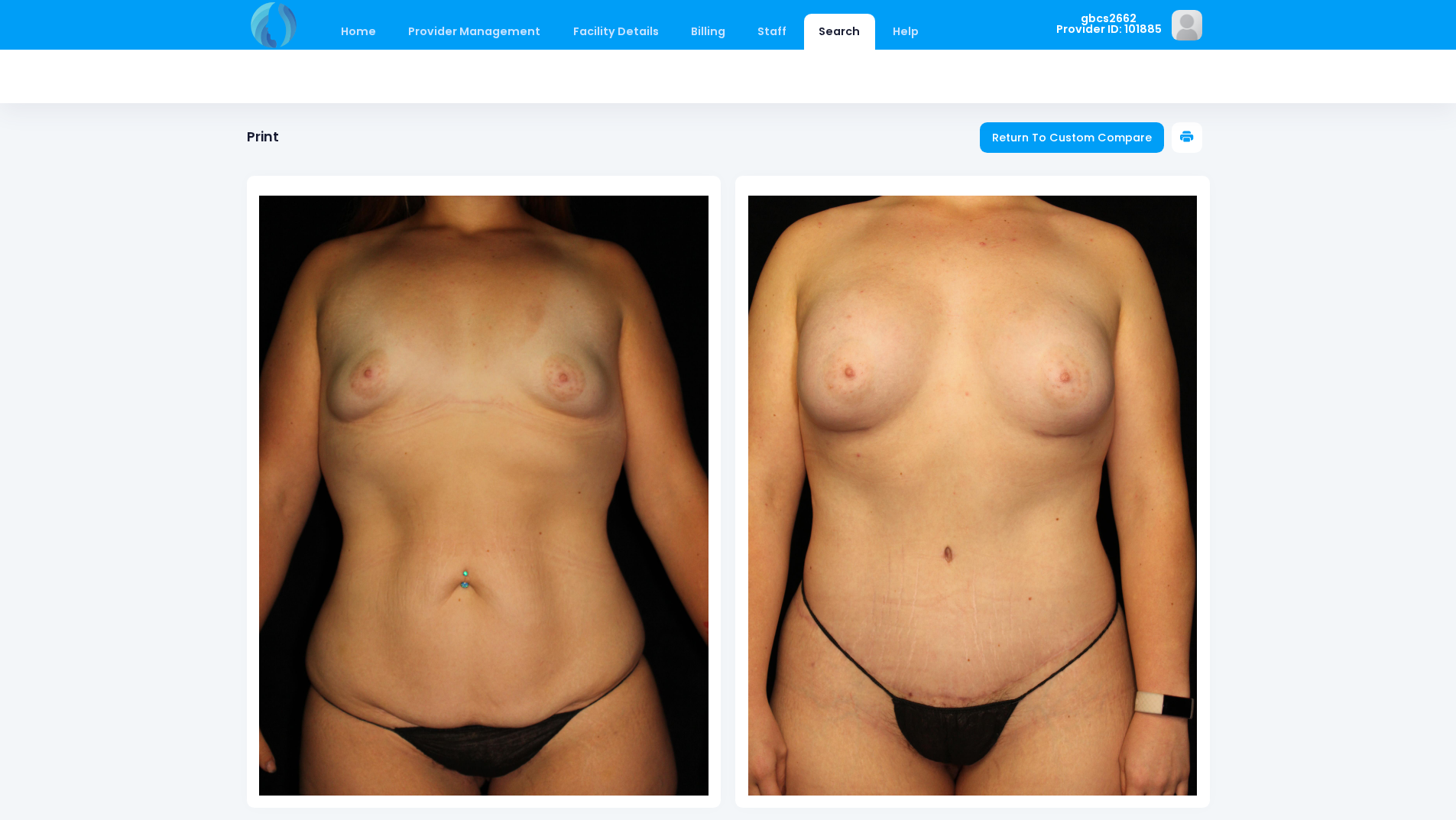
click at [1195, 141] on button at bounding box center [1187, 137] width 30 height 30
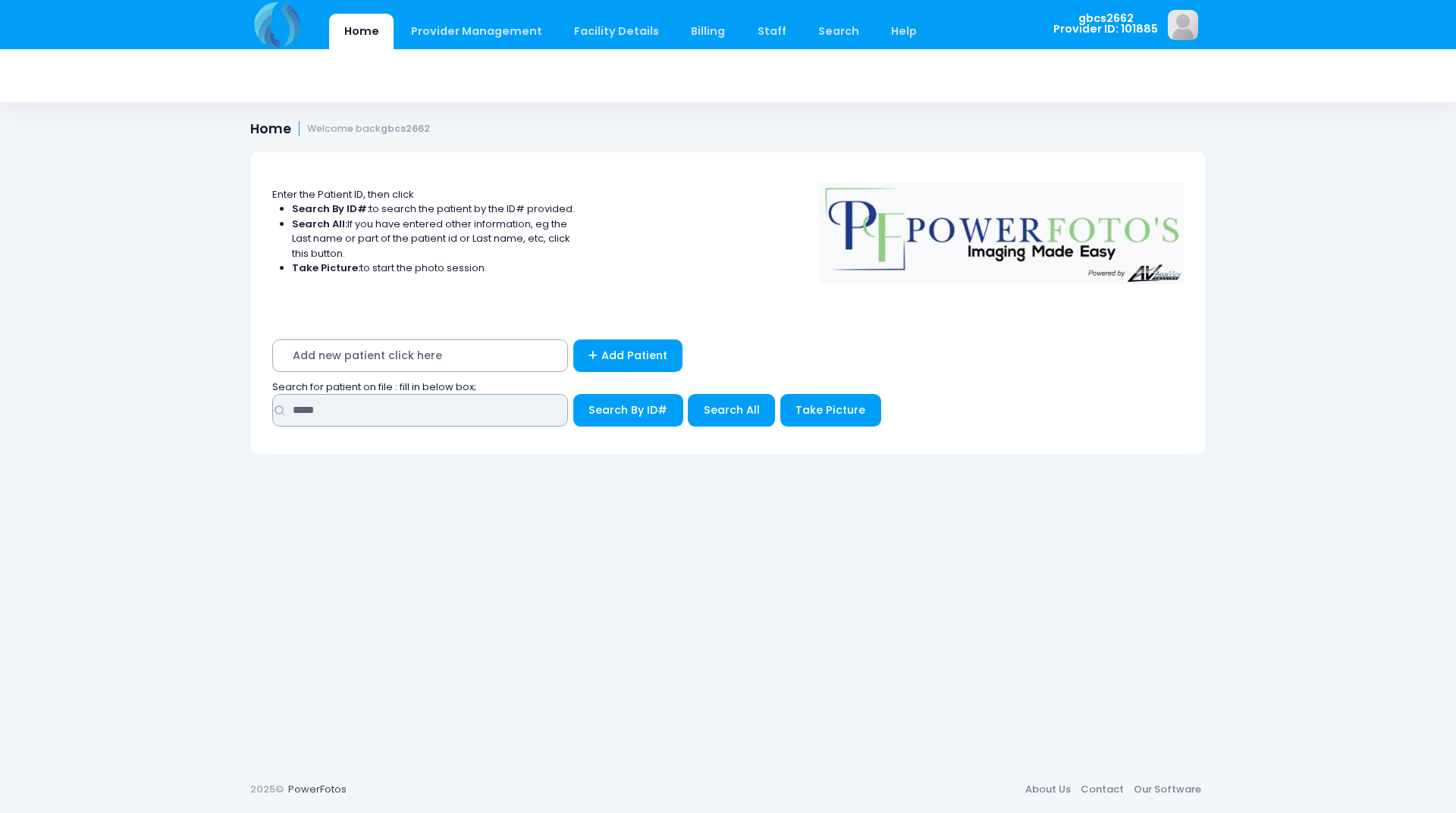
drag, startPoint x: 92, startPoint y: 396, endPoint x: 67, endPoint y: 395, distance: 25.0
click at [67, 395] on div "Home Provider Management Provider Management Add User View Users Billing" at bounding box center [728, 406] width 1456 height 813
type input "*****"
click at [573, 394] on button "Search By ID#" at bounding box center [628, 410] width 110 height 32
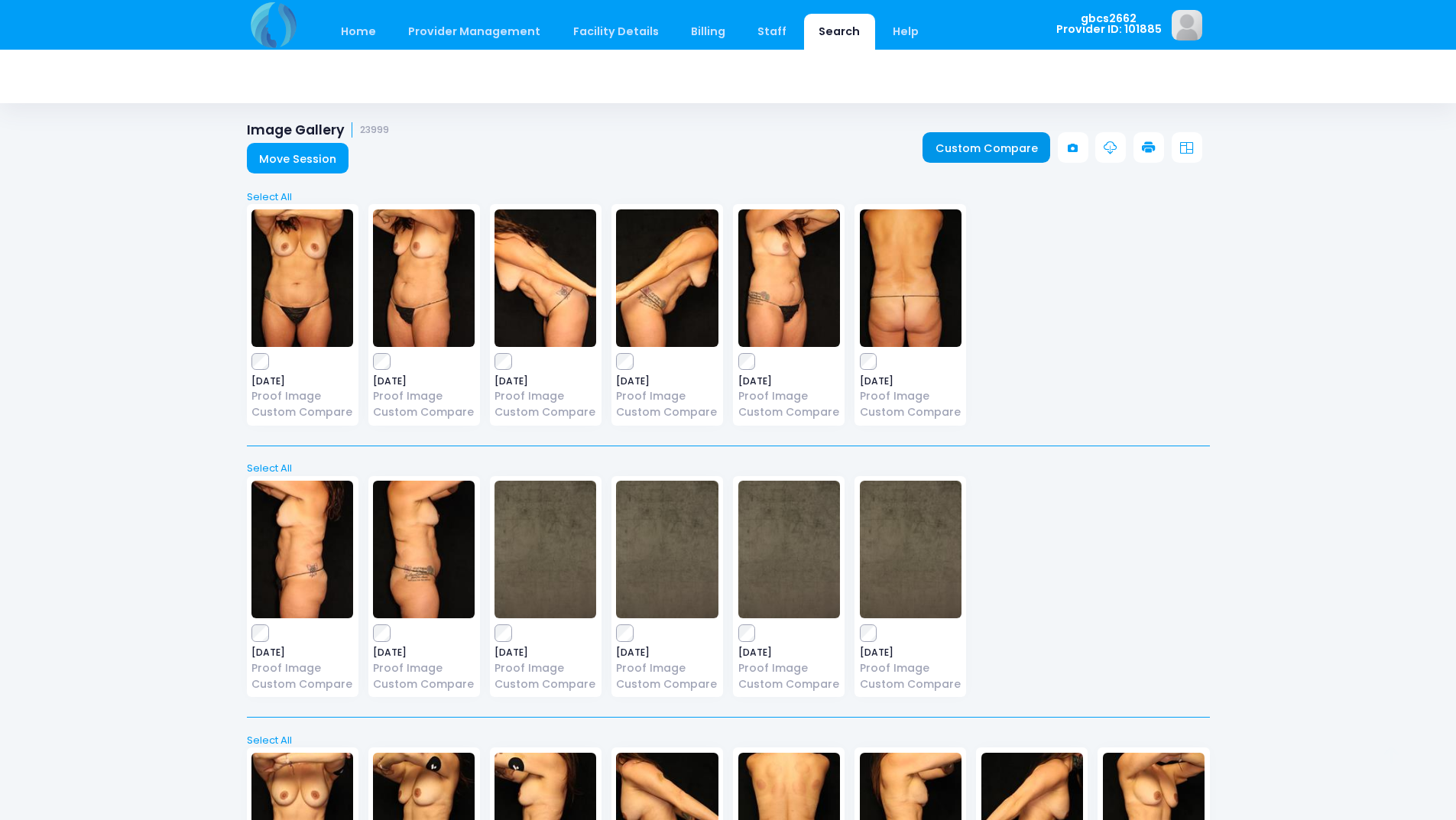
click at [995, 141] on link "Custom Compare" at bounding box center [987, 147] width 128 height 30
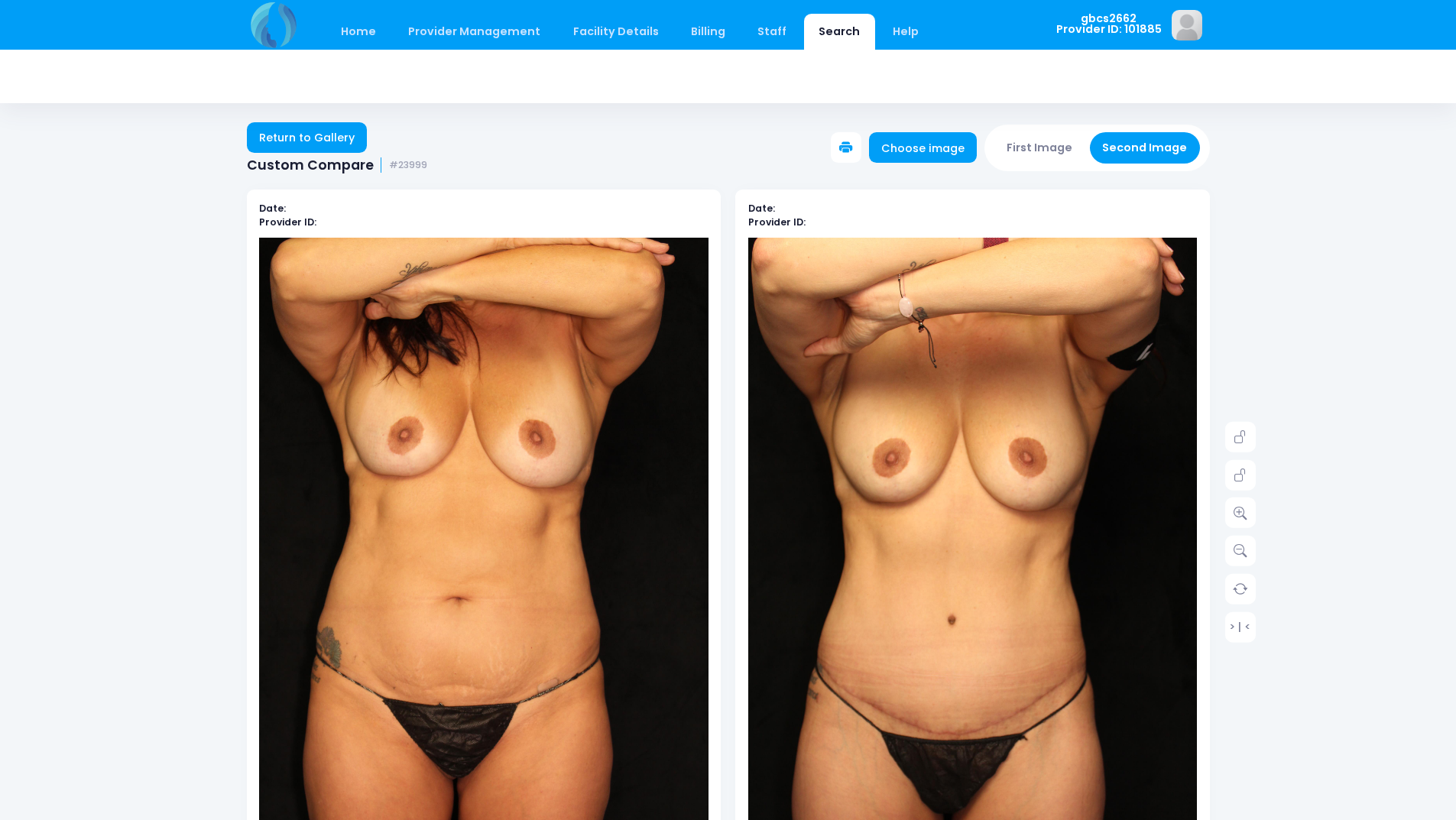
click at [857, 138] on button at bounding box center [846, 147] width 30 height 30
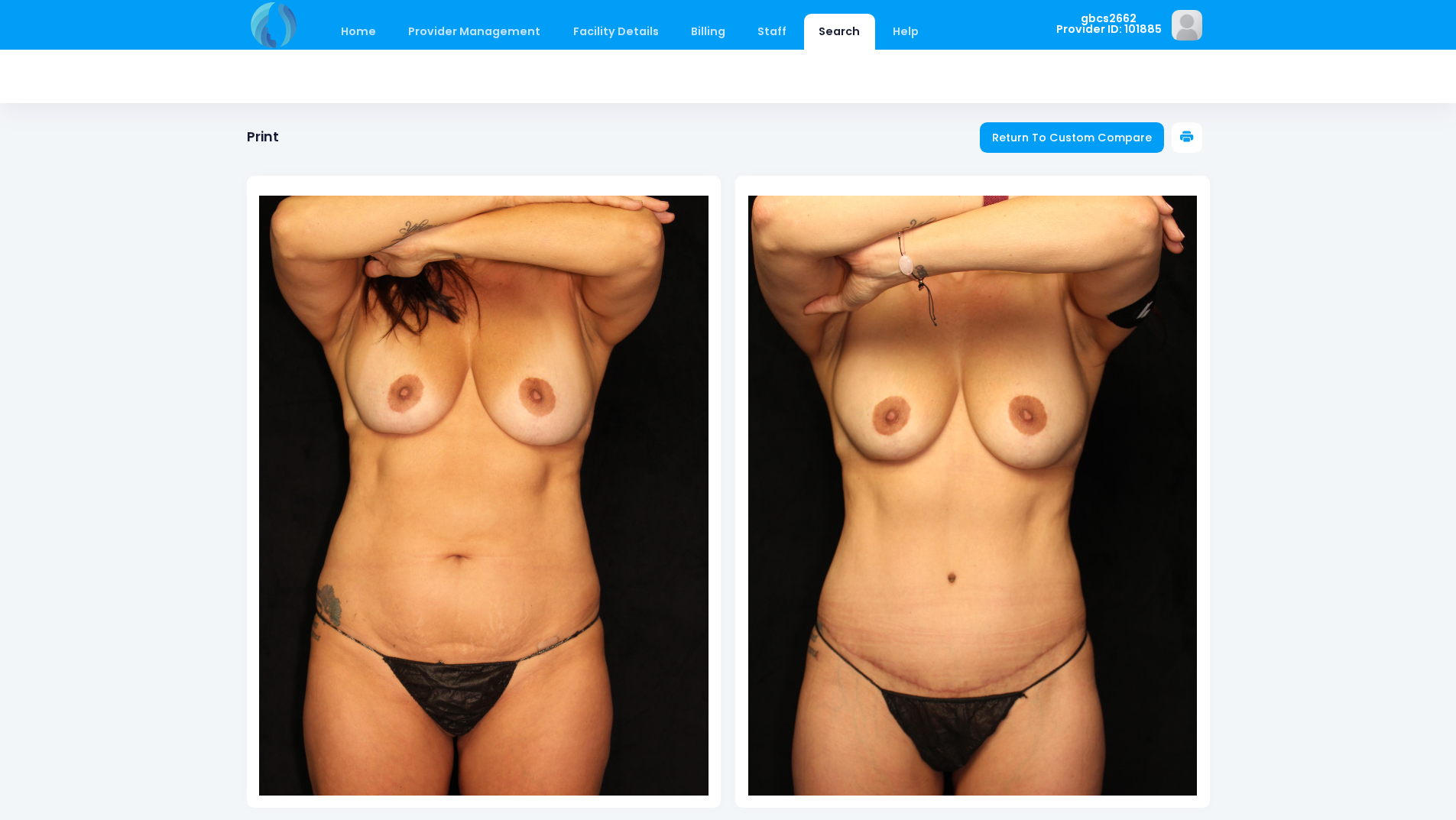
click at [1183, 134] on icon at bounding box center [1187, 137] width 14 height 14
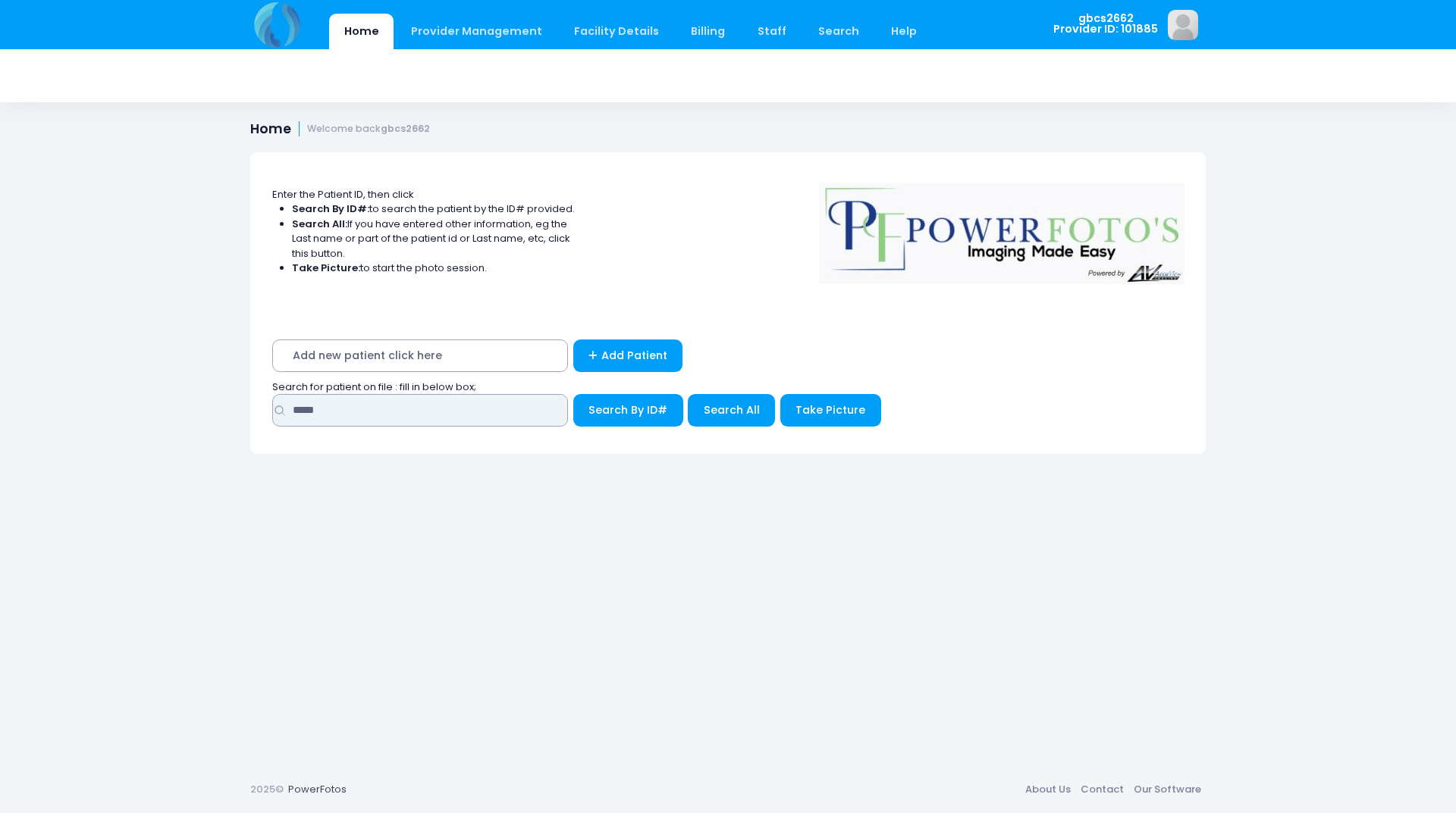
drag, startPoint x: 308, startPoint y: 396, endPoint x: 131, endPoint y: 357, distance: 181.2
click at [125, 371] on div "Home Provider Management Provider Management Add User View Users Billing" at bounding box center [728, 406] width 1456 height 813
type input "*****"
click at [573, 394] on button "Search By ID#" at bounding box center [628, 410] width 110 height 32
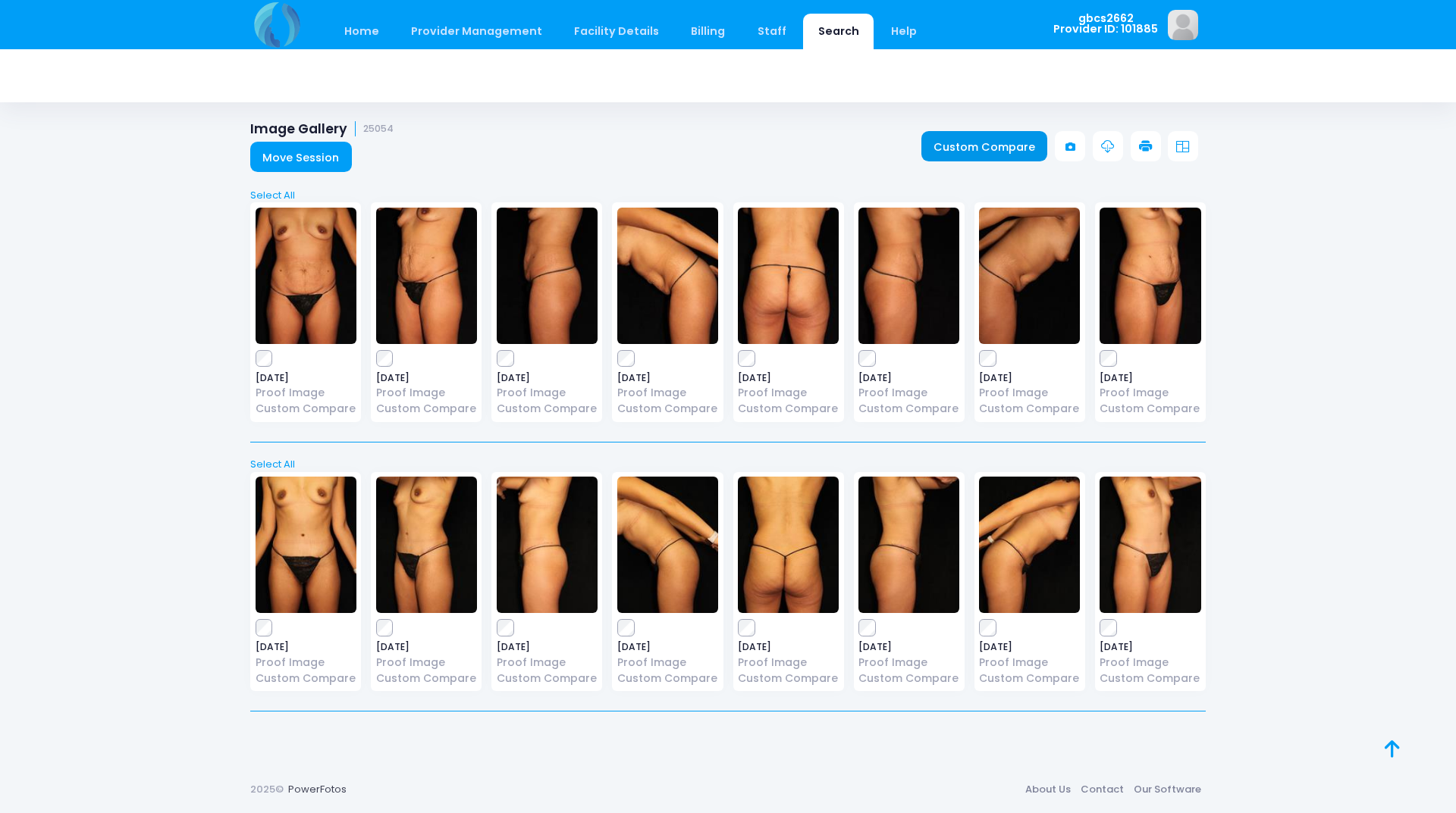
click at [985, 143] on link "Custom Compare" at bounding box center [984, 146] width 127 height 30
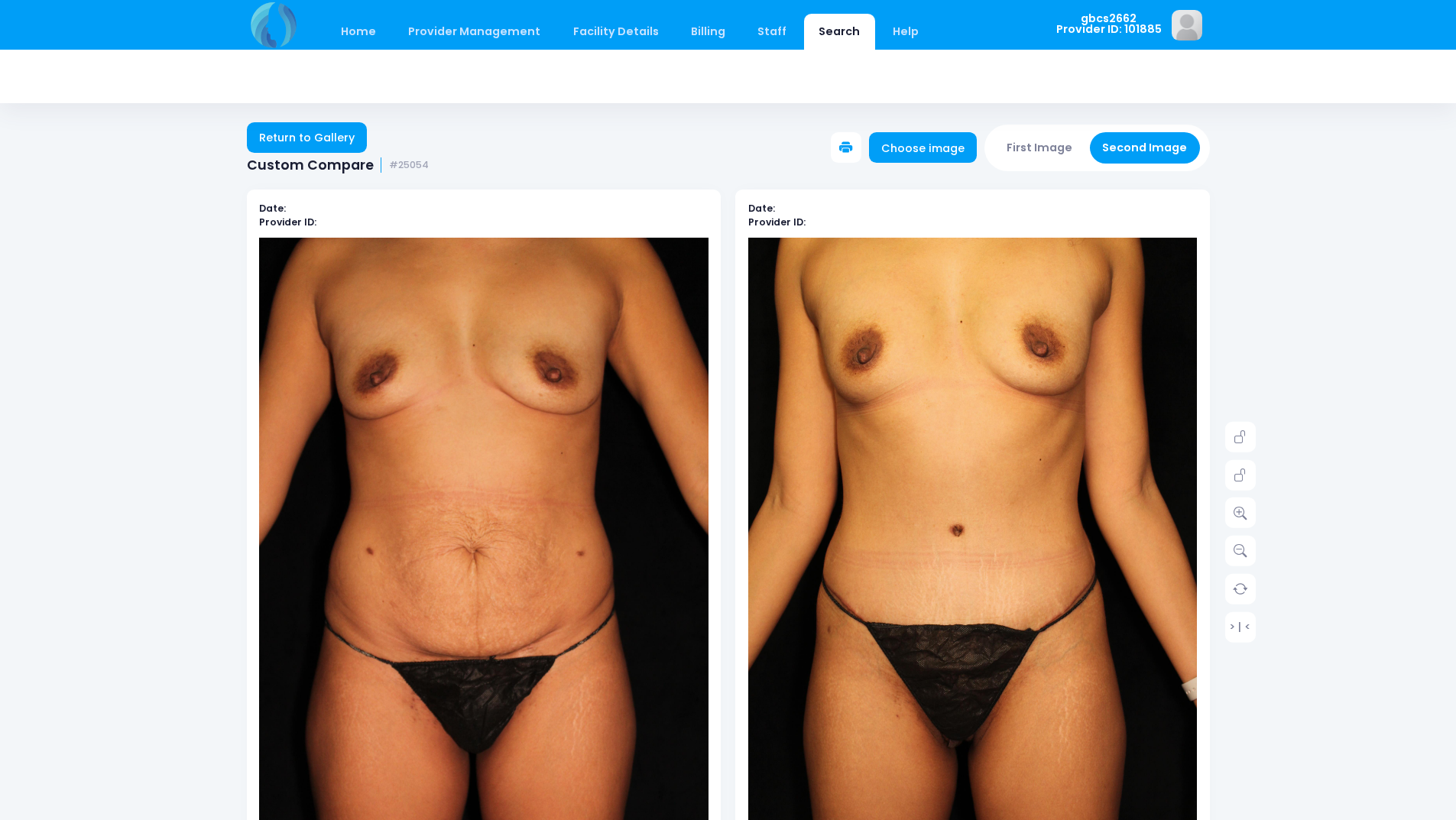
click at [848, 145] on button at bounding box center [846, 147] width 30 height 30
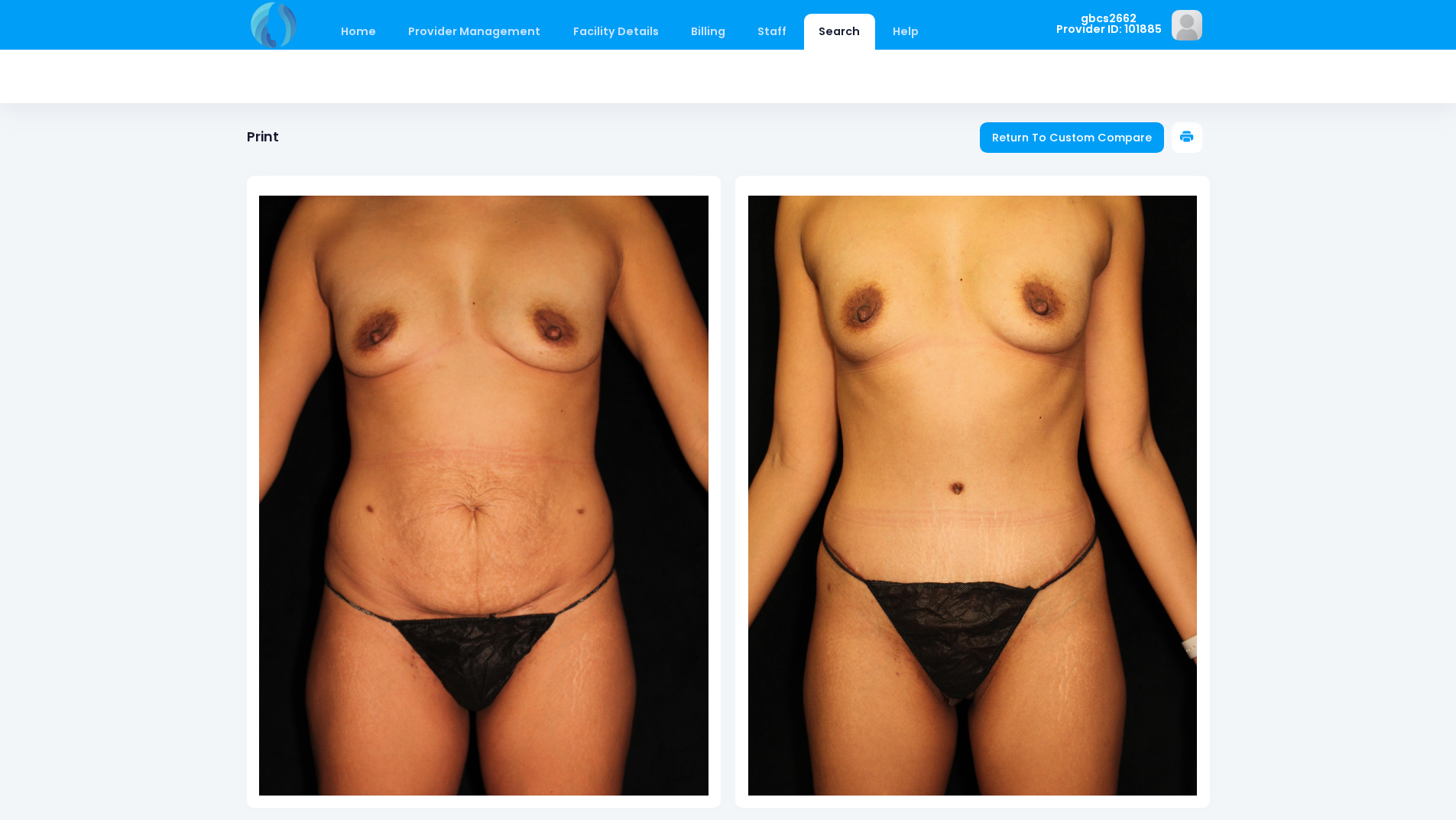
click at [1183, 127] on button at bounding box center [1187, 137] width 30 height 30
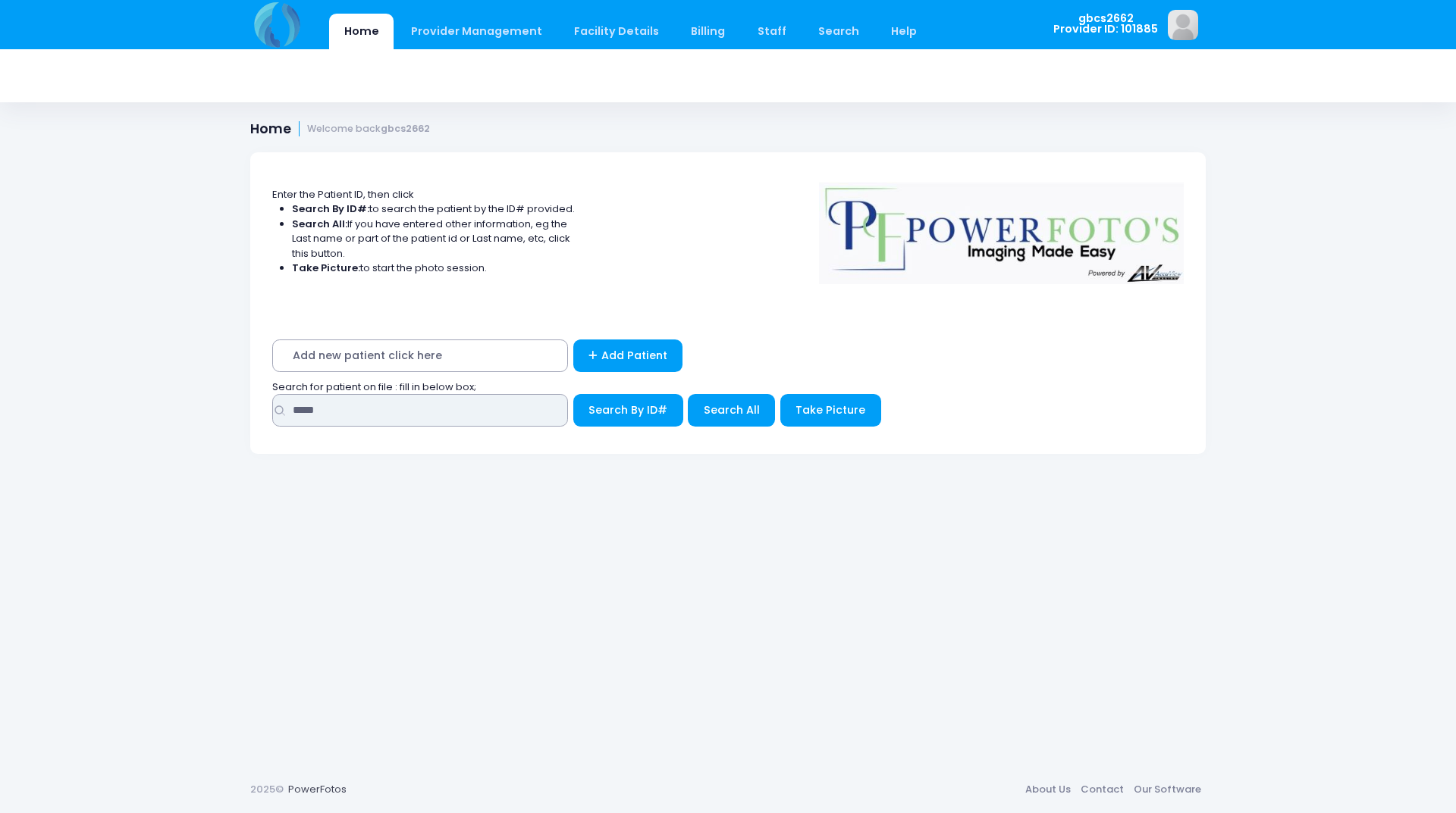
drag, startPoint x: 351, startPoint y: 416, endPoint x: 167, endPoint y: 380, distance: 187.5
click at [167, 380] on div "Home Provider Management Provider Management Add User View Users Billing" at bounding box center [728, 406] width 1456 height 813
type input "*****"
click at [573, 394] on button "Search By ID#" at bounding box center [628, 410] width 110 height 32
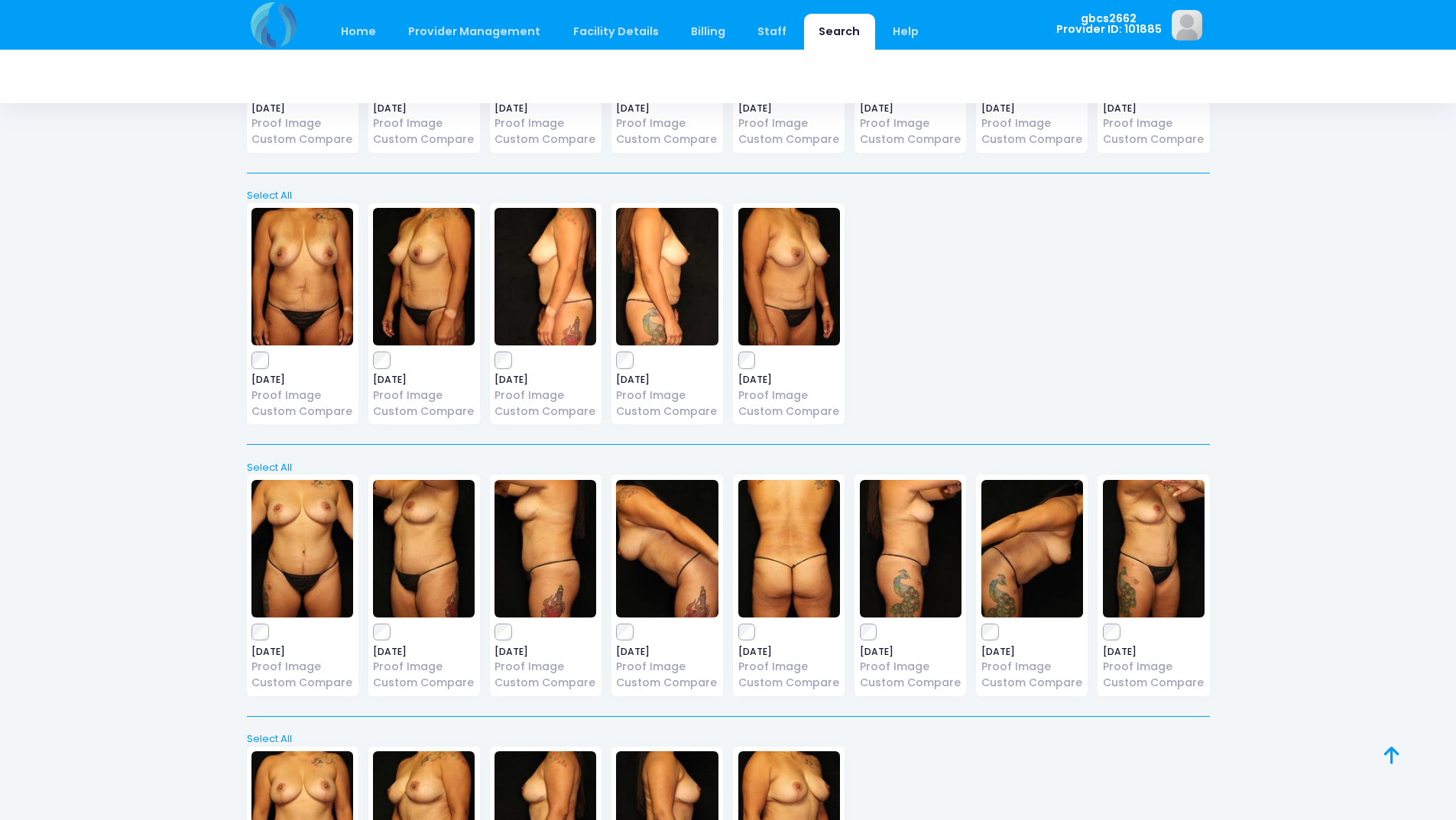
scroll to position [45, 0]
